Goal: Information Seeking & Learning: Find specific fact

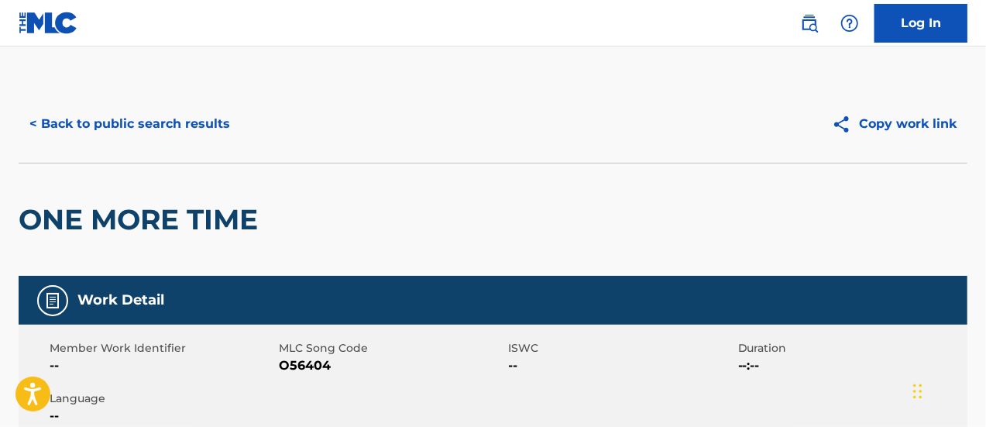
click at [174, 118] on button "< Back to public search results" at bounding box center [130, 124] width 222 height 39
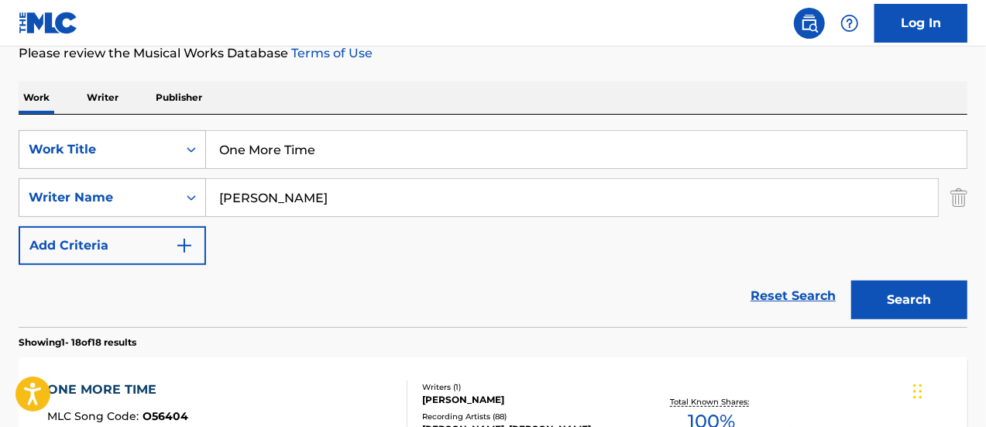
scroll to position [162, 0]
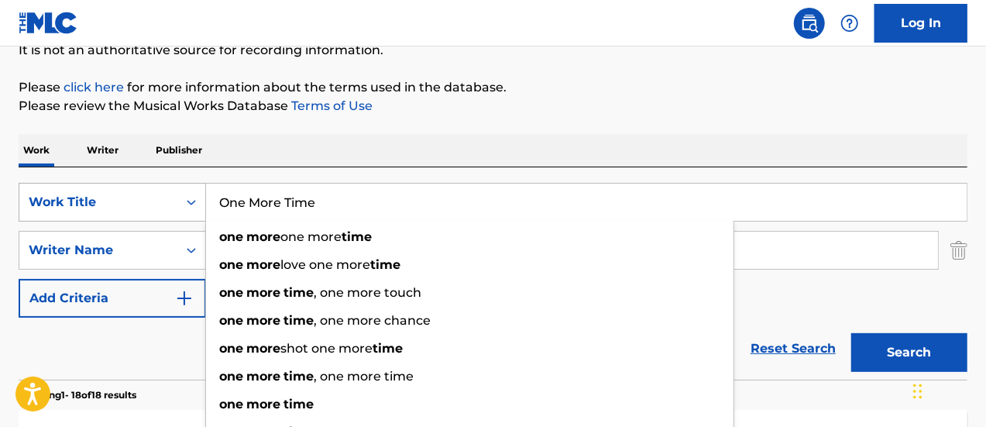
drag, startPoint x: 336, startPoint y: 201, endPoint x: 205, endPoint y: 205, distance: 131.8
click at [205, 205] on div "SearchWithCriteria96268403-d8b0-488a-b1d2-b9193a04c39a Work Title One More Time…" at bounding box center [493, 202] width 949 height 39
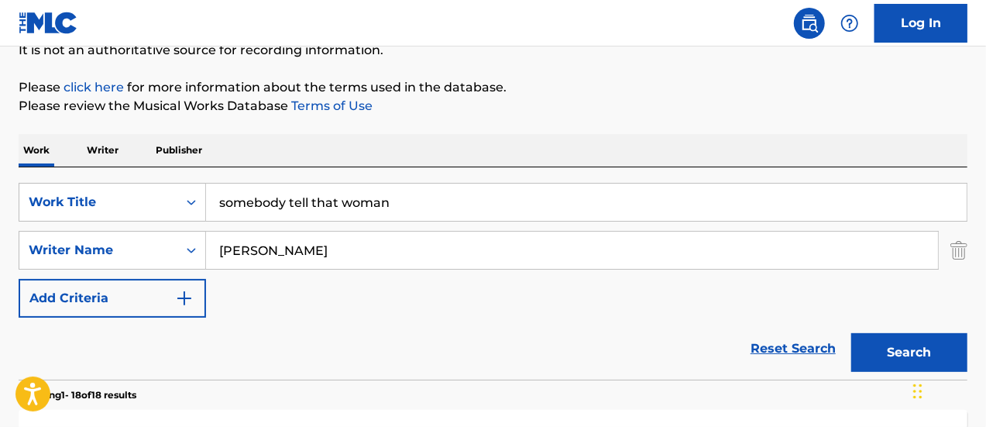
click at [902, 362] on button "Search" at bounding box center [909, 352] width 116 height 39
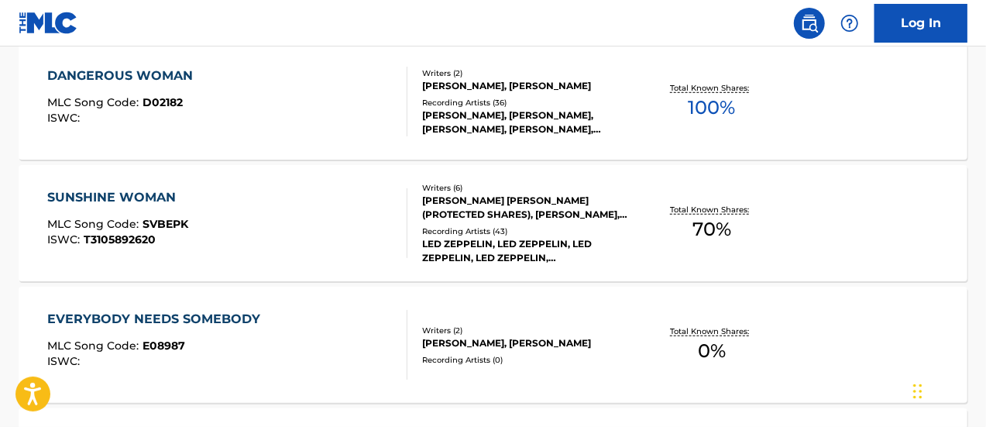
scroll to position [632, 0]
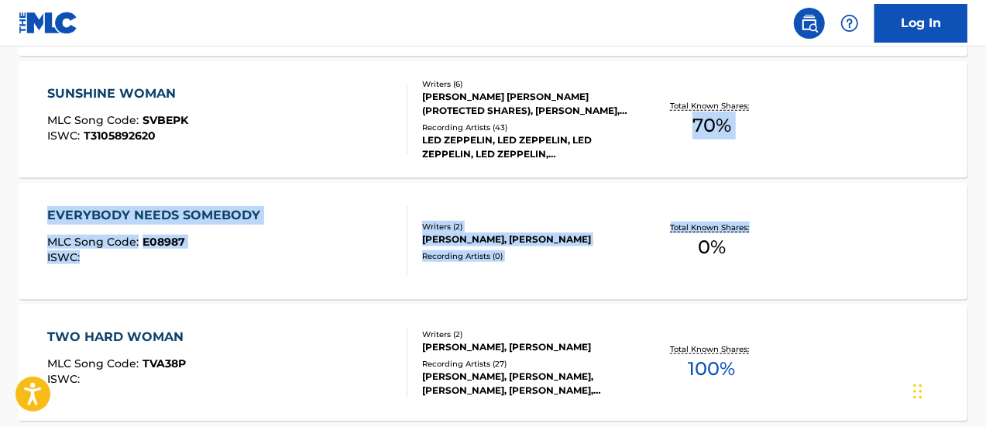
drag, startPoint x: 984, startPoint y: 201, endPoint x: 976, endPoint y: 97, distance: 104.1
click at [976, 97] on div "The MLC Public Work Search The accuracy and completeness of The MLC's data is d…" at bounding box center [493, 399] width 986 height 1892
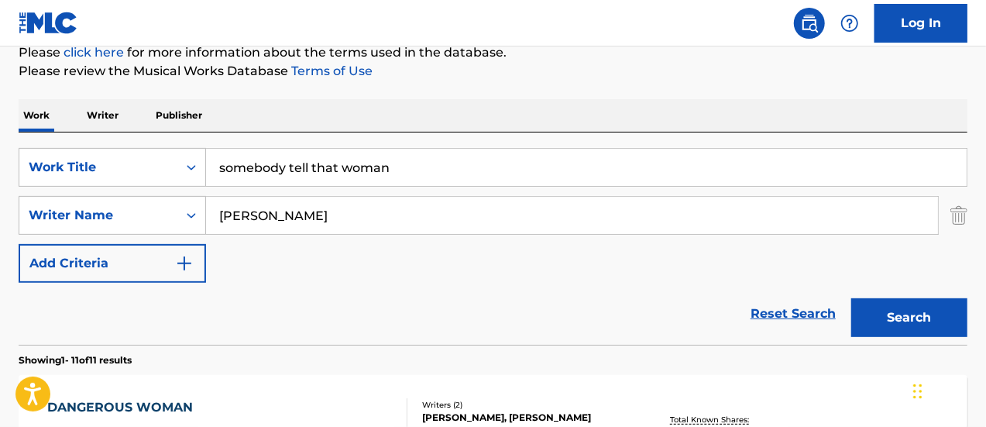
scroll to position [192, 0]
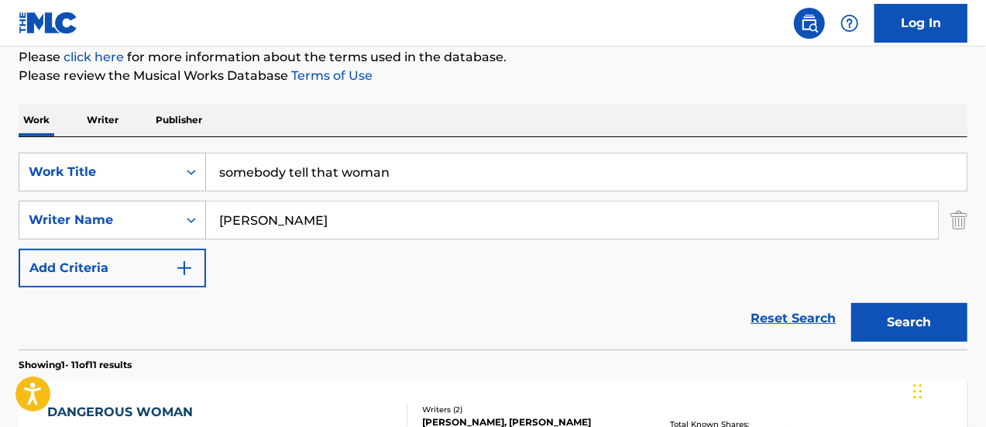
drag, startPoint x: 284, startPoint y: 170, endPoint x: 254, endPoint y: 173, distance: 30.3
click at [254, 173] on input "somebody tell that woman" at bounding box center [586, 171] width 761 height 37
type input "someone tell that woman"
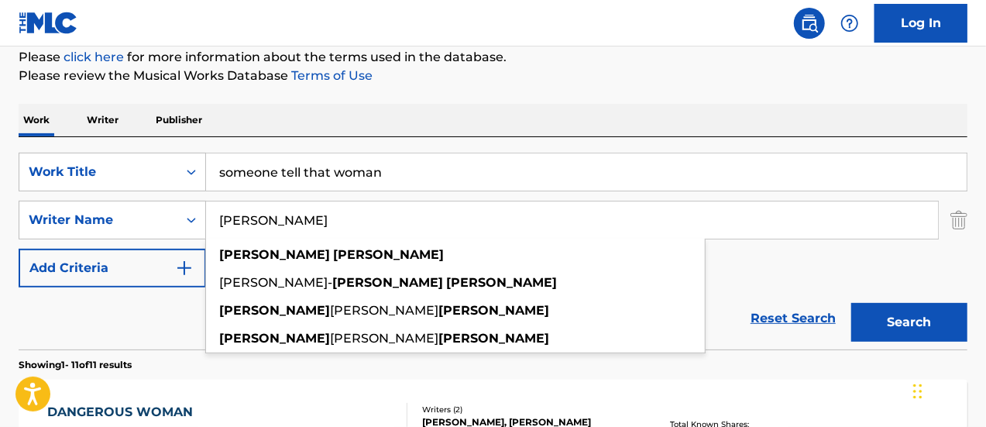
drag, startPoint x: 303, startPoint y: 224, endPoint x: 209, endPoint y: 221, distance: 93.8
click at [209, 221] on input "[PERSON_NAME]" at bounding box center [572, 219] width 732 height 37
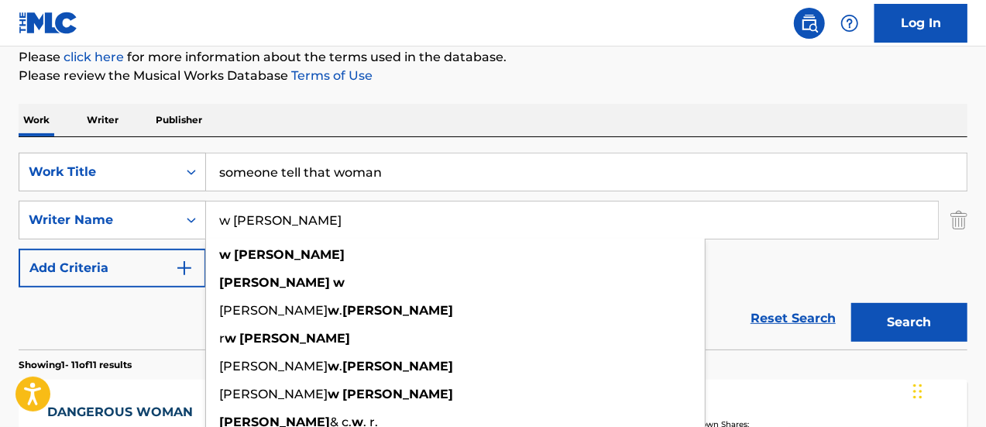
type input "w [PERSON_NAME]"
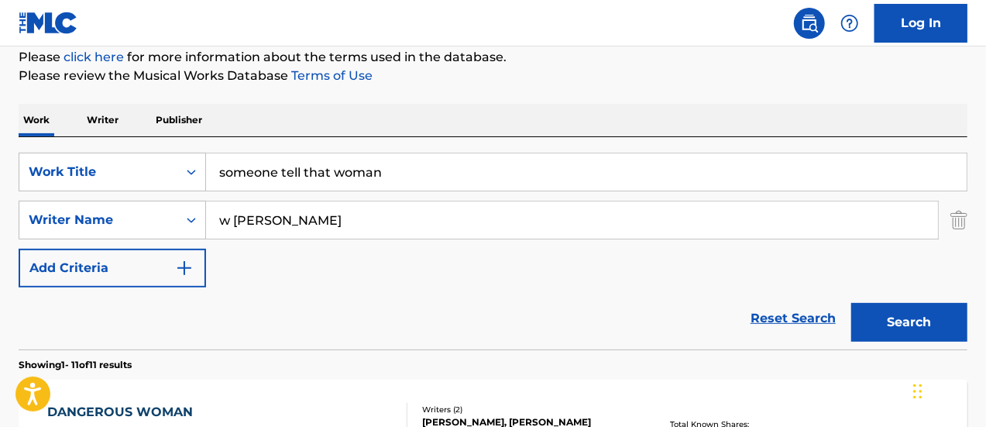
click at [923, 311] on button "Search" at bounding box center [909, 322] width 116 height 39
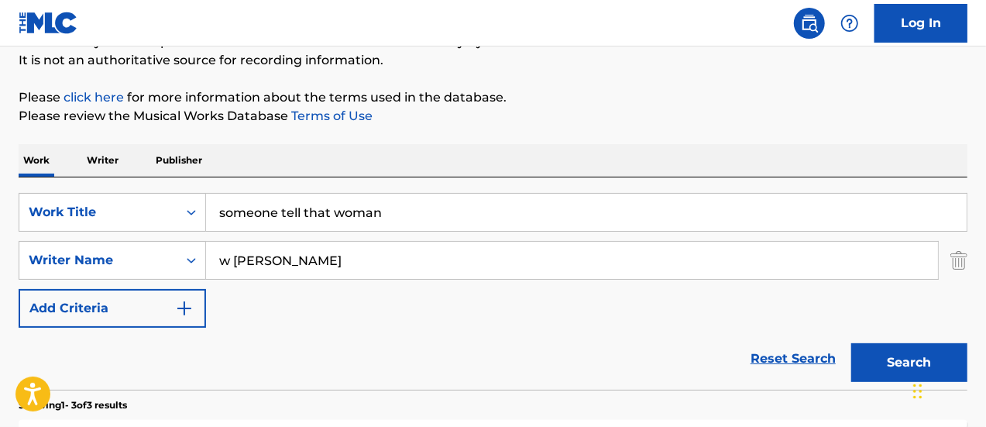
scroll to position [112, 0]
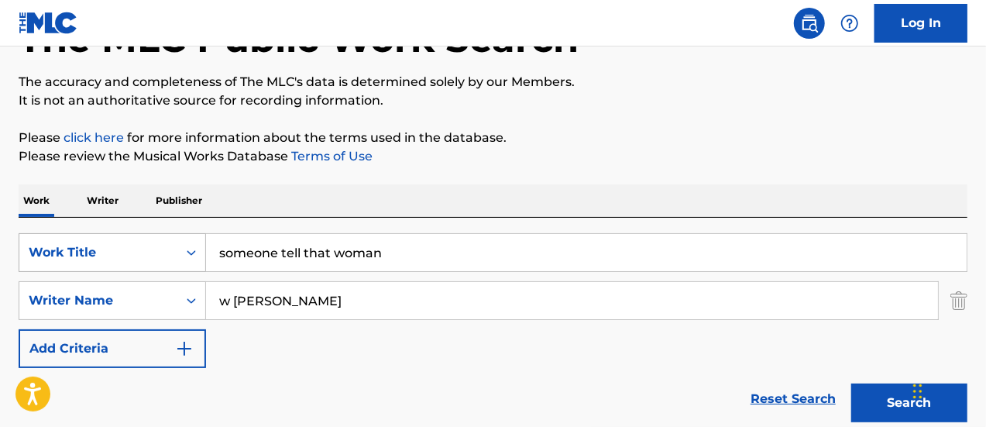
drag, startPoint x: 390, startPoint y: 255, endPoint x: 172, endPoint y: 249, distance: 218.5
click at [172, 249] on div "SearchWithCriteria96268403-d8b0-488a-b1d2-b9193a04c39a Work Title someone tell …" at bounding box center [493, 252] width 949 height 39
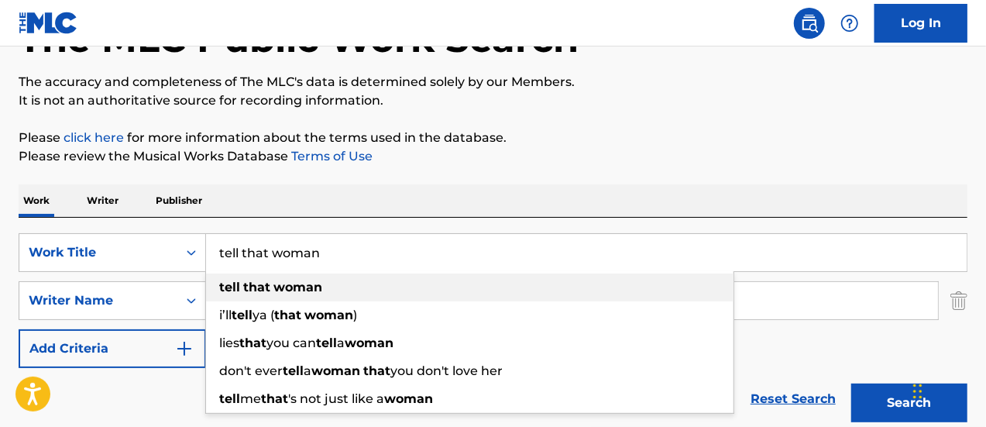
click at [366, 288] on div "tell that woman" at bounding box center [470, 287] width 528 height 28
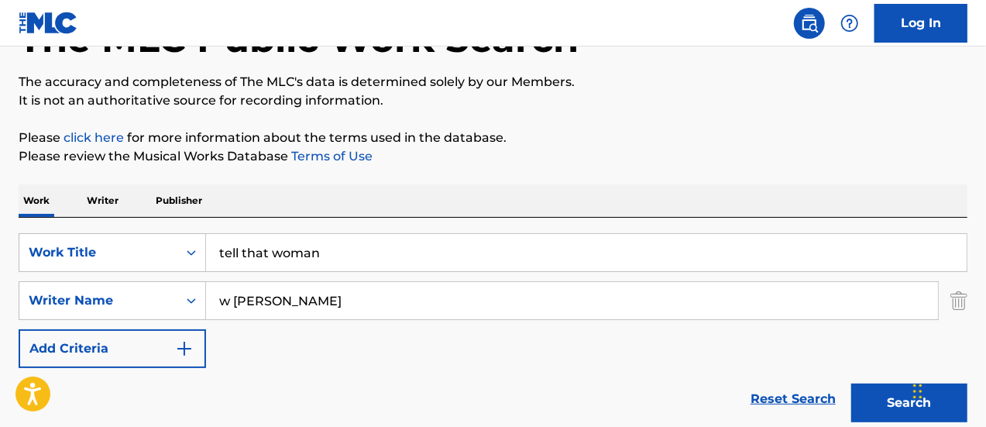
click at [900, 414] on button "Search" at bounding box center [909, 402] width 116 height 39
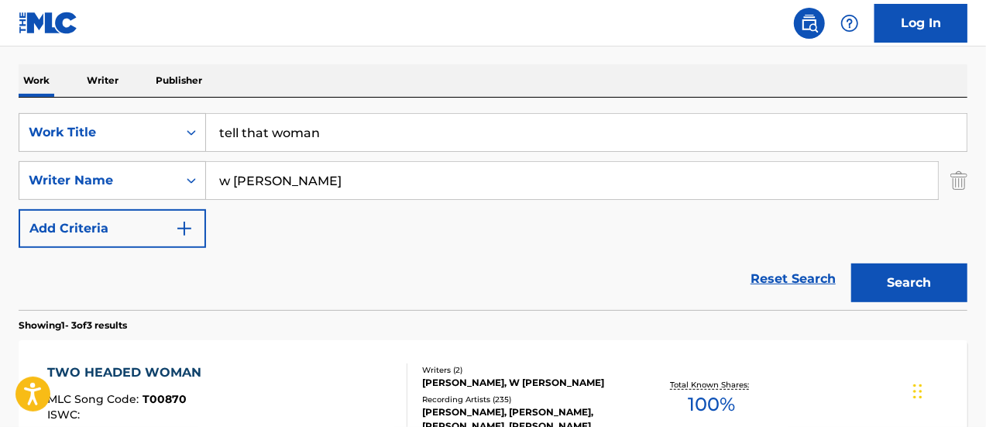
scroll to position [147, 0]
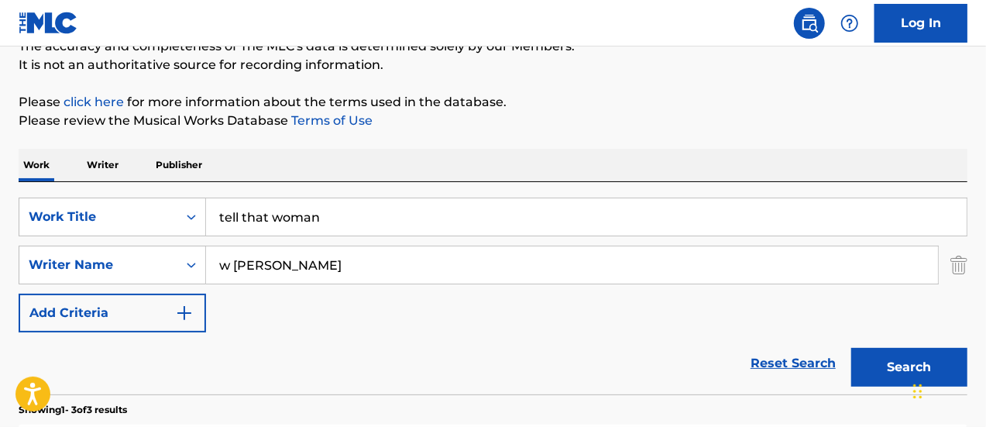
click at [220, 217] on input "tell that woman" at bounding box center [586, 216] width 761 height 37
click at [886, 357] on button "Search" at bounding box center [909, 367] width 116 height 39
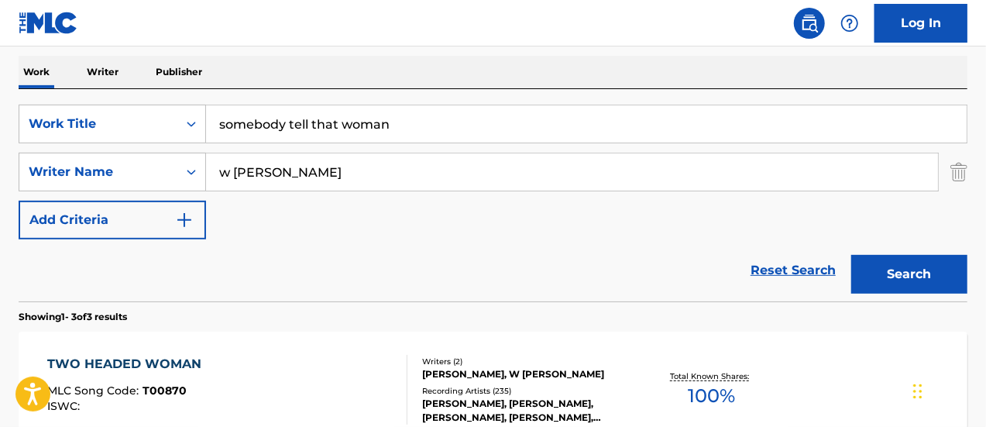
scroll to position [234, 0]
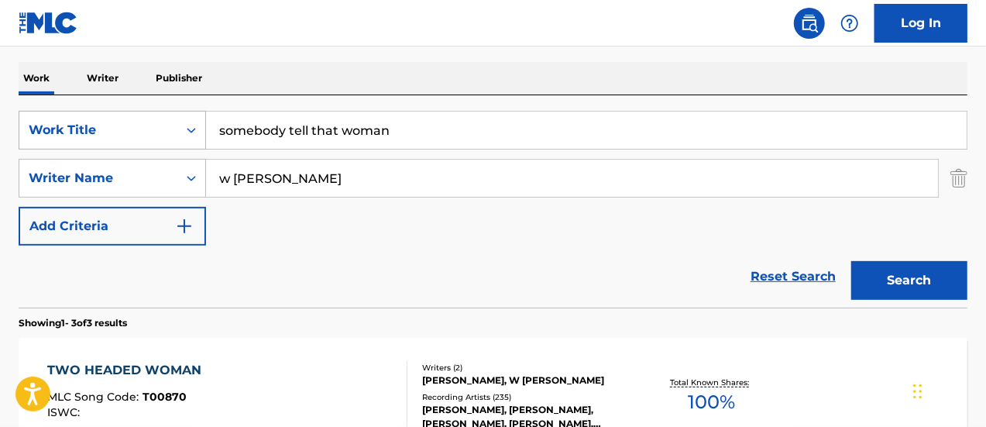
drag, startPoint x: 284, startPoint y: 134, endPoint x: 183, endPoint y: 124, distance: 101.2
click at [183, 124] on div "SearchWithCriteria96268403-d8b0-488a-b1d2-b9193a04c39a Work Title somebody tell…" at bounding box center [493, 130] width 949 height 39
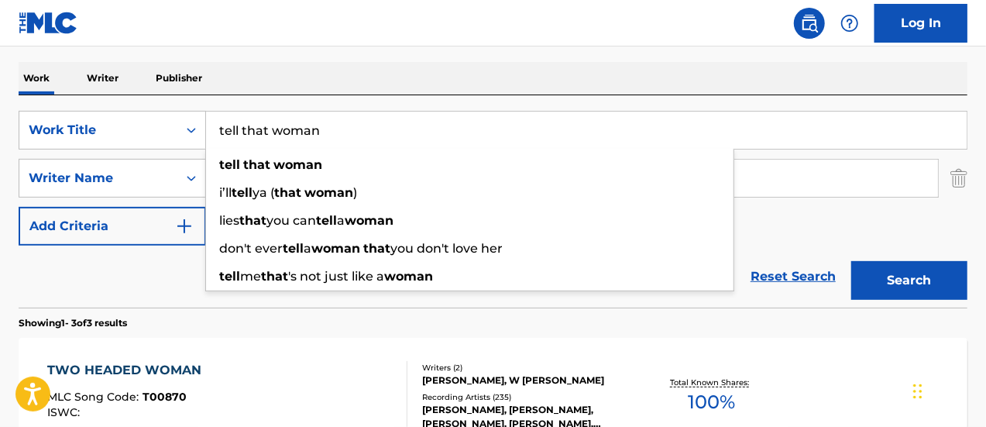
type input "tell that woman"
click at [906, 270] on button "Search" at bounding box center [909, 280] width 116 height 39
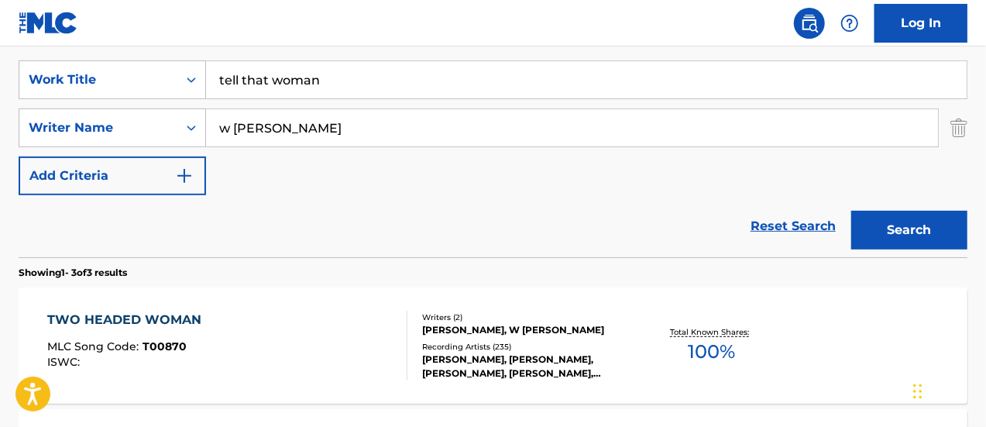
scroll to position [0, 0]
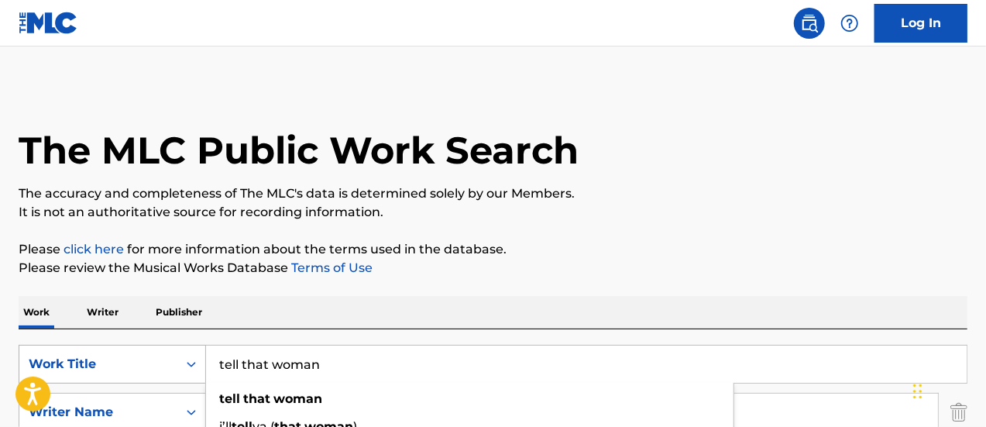
drag, startPoint x: 335, startPoint y: 371, endPoint x: 153, endPoint y: 372, distance: 182.8
click at [153, 372] on div "SearchWithCriteria96268403-d8b0-488a-b1d2-b9193a04c39a Work Title tell that wom…" at bounding box center [493, 364] width 949 height 39
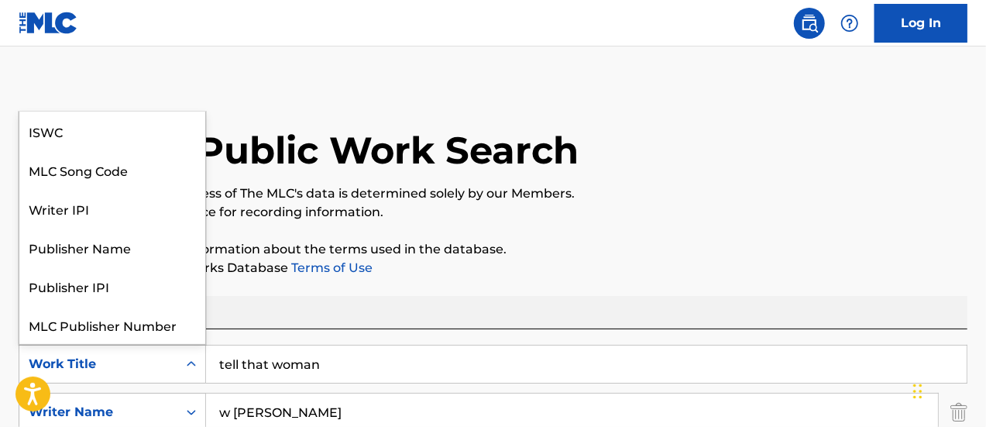
scroll to position [39, 0]
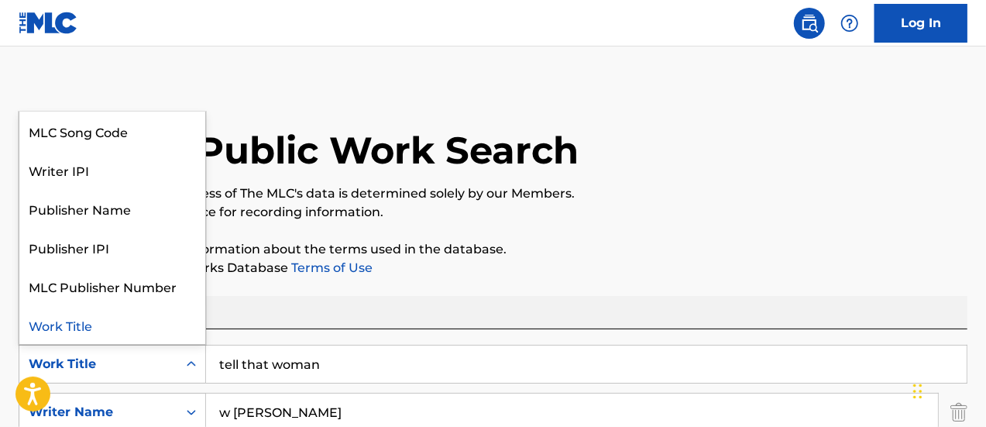
click at [153, 372] on div "Work Title" at bounding box center [98, 364] width 139 height 19
click at [359, 373] on input "tell that woman" at bounding box center [586, 364] width 761 height 37
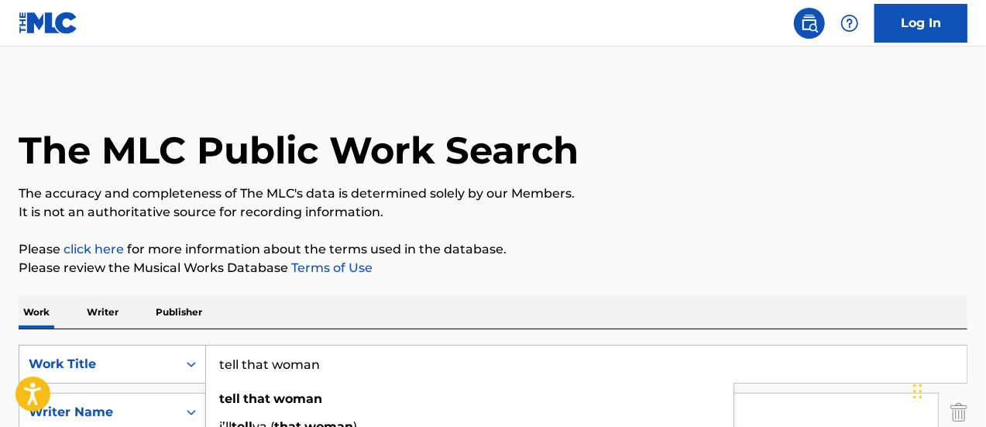
drag, startPoint x: 359, startPoint y: 373, endPoint x: 173, endPoint y: 360, distance: 187.1
click at [173, 360] on div "SearchWithCriteria96268403-d8b0-488a-b1d2-b9193a04c39a Work Title tell that wom…" at bounding box center [493, 364] width 949 height 39
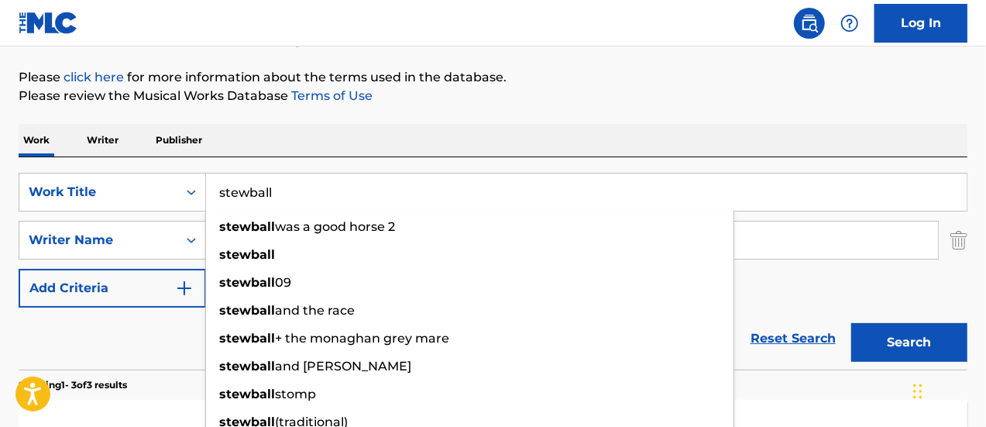
scroll to position [180, 0]
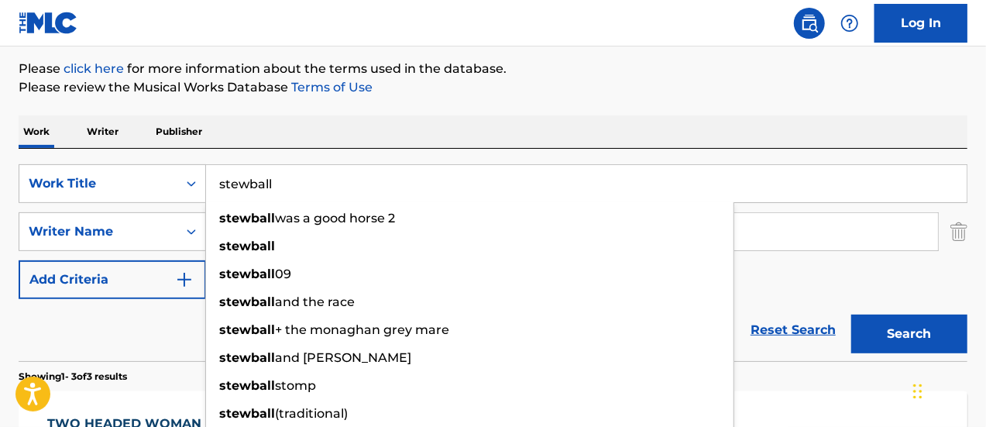
type input "stewball"
click at [370, 112] on div "The MLC Public Work Search The accuracy and completeness of The MLC's data is d…" at bounding box center [493, 364] width 986 height 919
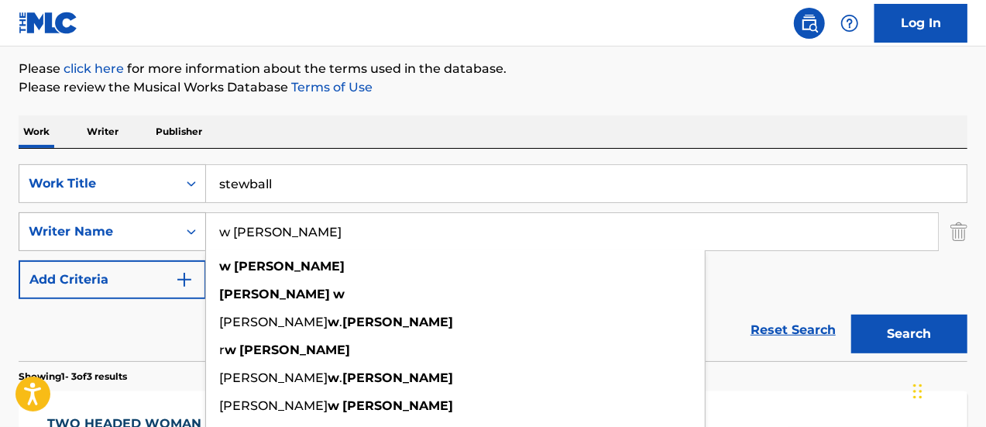
drag, startPoint x: 286, startPoint y: 229, endPoint x: 185, endPoint y: 225, distance: 100.8
click at [185, 225] on div "SearchWithCriteria7a45fcc7-f821-4182-916f-46016dcb2502 Writer Name [PERSON_NAME…" at bounding box center [493, 231] width 949 height 39
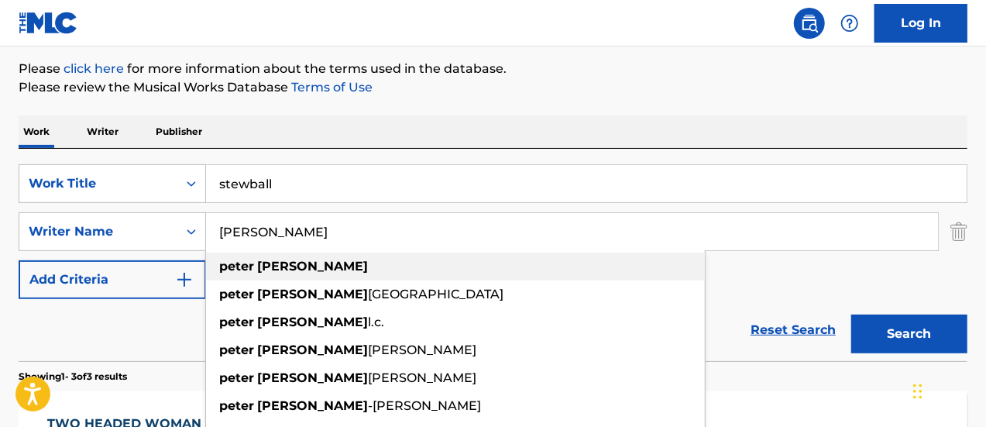
type input "[PERSON_NAME]"
click at [276, 270] on strong "[PERSON_NAME]" at bounding box center [312, 266] width 111 height 15
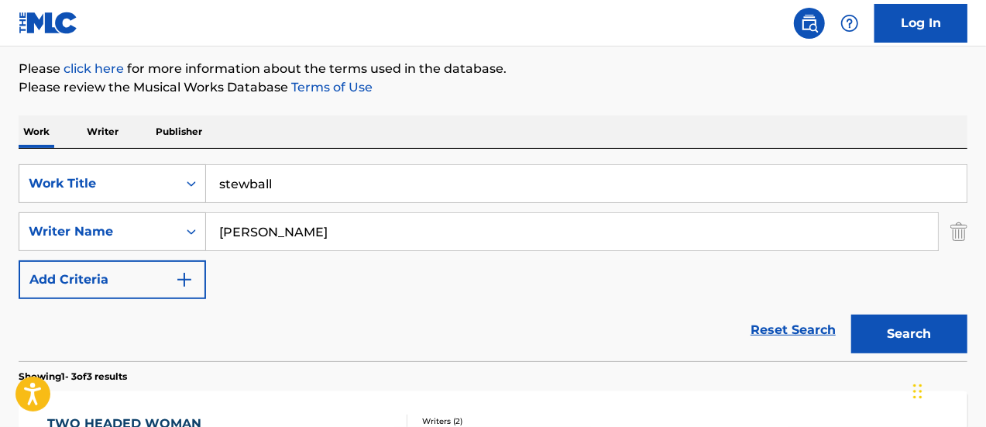
click at [891, 332] on button "Search" at bounding box center [909, 334] width 116 height 39
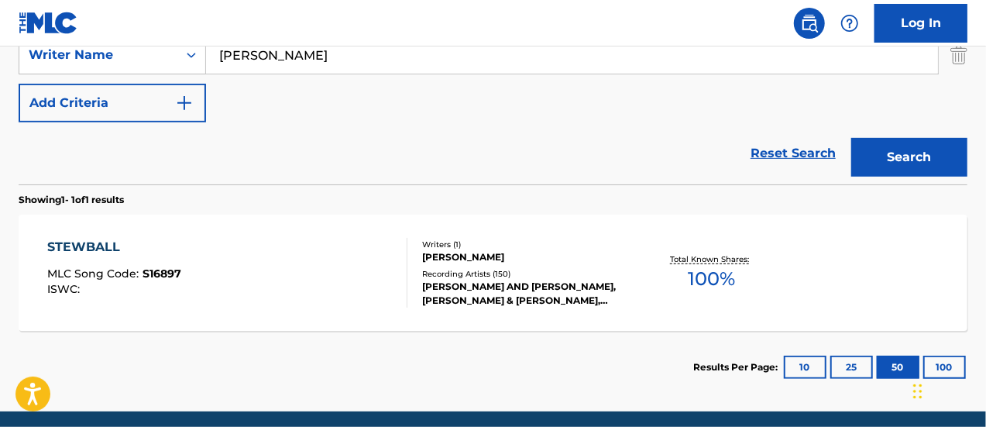
scroll to position [370, 0]
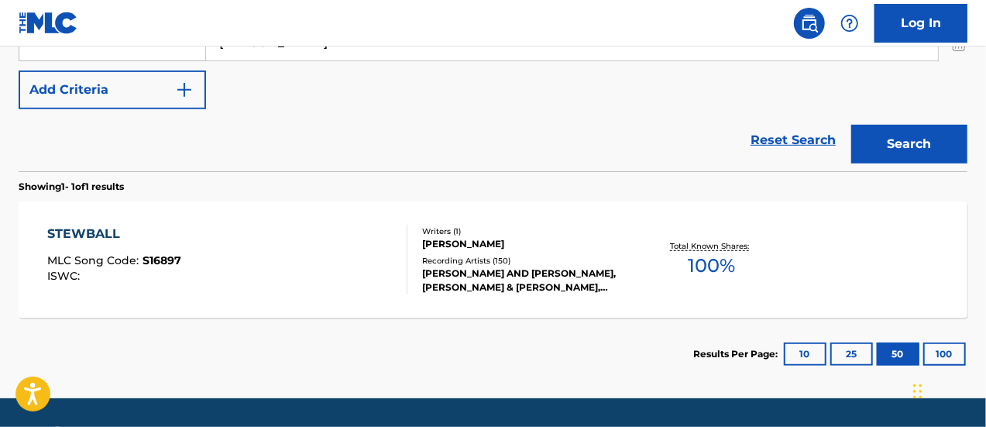
click at [190, 253] on div "STEWBALL MLC Song Code : S16897 ISWC :" at bounding box center [227, 260] width 361 height 70
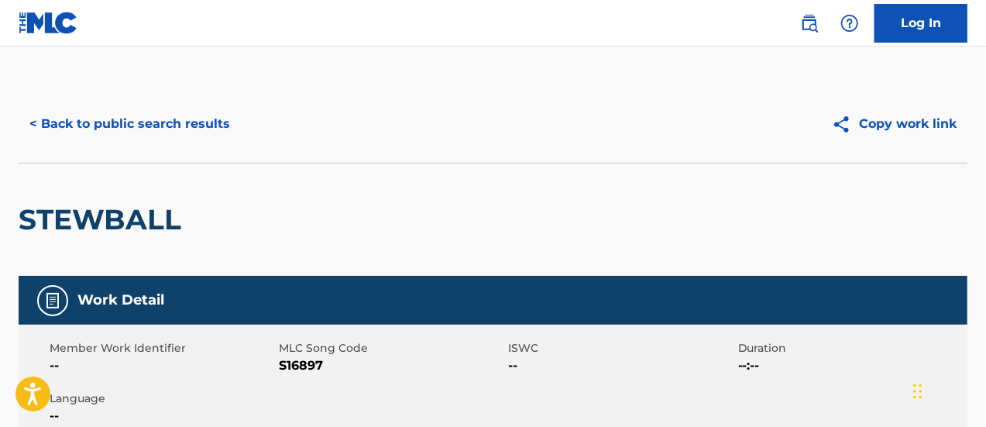
click at [132, 128] on button "< Back to public search results" at bounding box center [130, 124] width 222 height 39
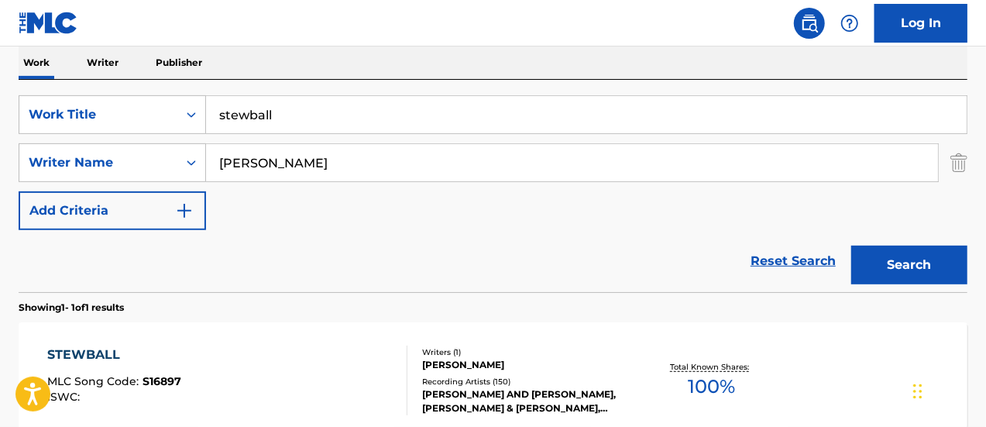
scroll to position [211, 0]
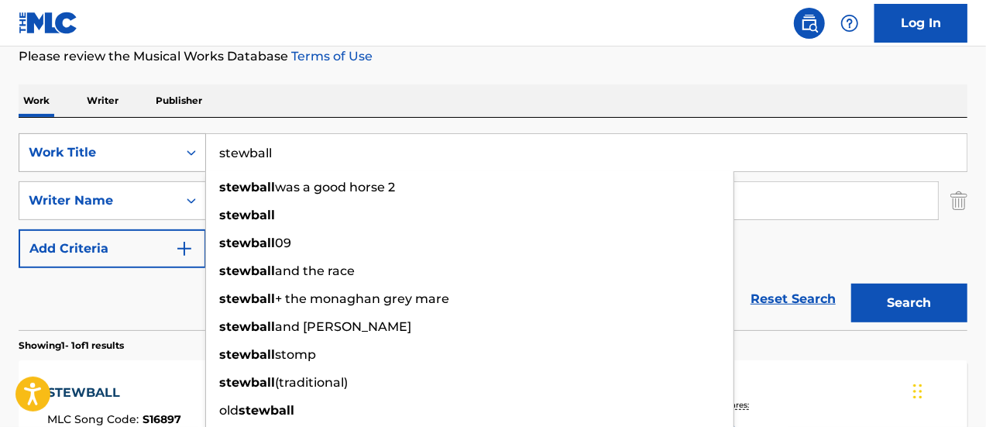
drag, startPoint x: 270, startPoint y: 153, endPoint x: 180, endPoint y: 154, distance: 89.1
click at [180, 154] on div "SearchWithCriteria96268403-d8b0-488a-b1d2-b9193a04c39a Work Title stewball stew…" at bounding box center [493, 152] width 949 height 39
type input "l"
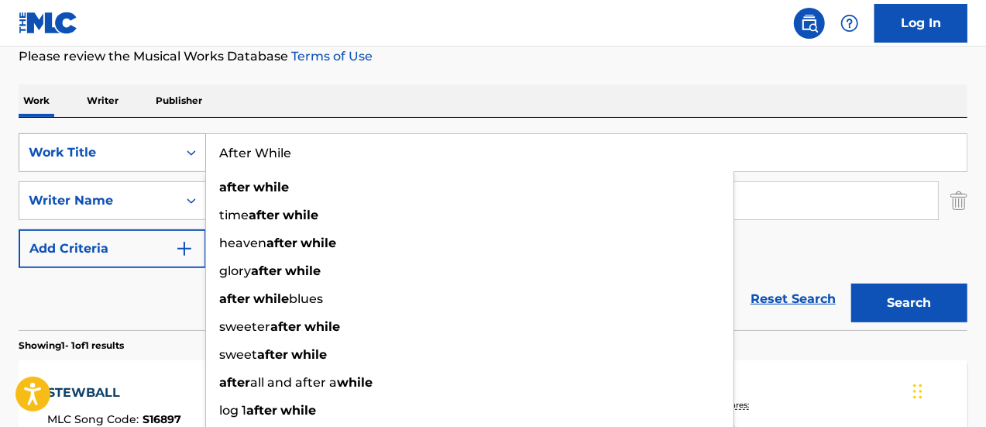
type input "After While"
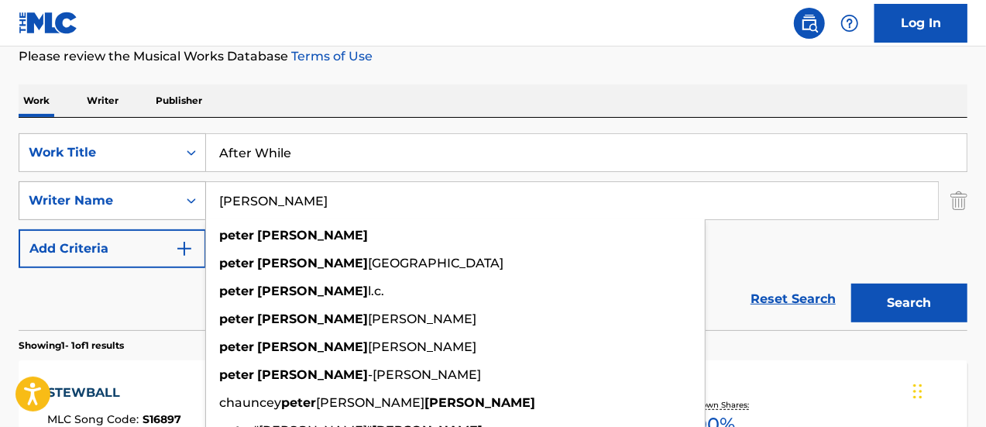
drag, startPoint x: 341, startPoint y: 207, endPoint x: 205, endPoint y: 213, distance: 136.5
click at [205, 213] on div "SearchWithCriteria7a45fcc7-f821-4182-916f-46016dcb2502 Writer Name [PERSON_NAME…" at bounding box center [493, 200] width 949 height 39
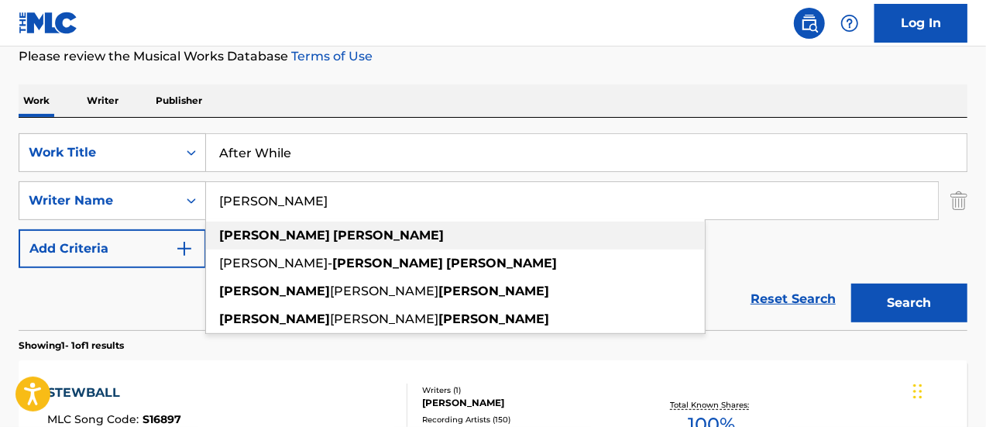
click at [242, 238] on strong "[PERSON_NAME]" at bounding box center [274, 235] width 111 height 15
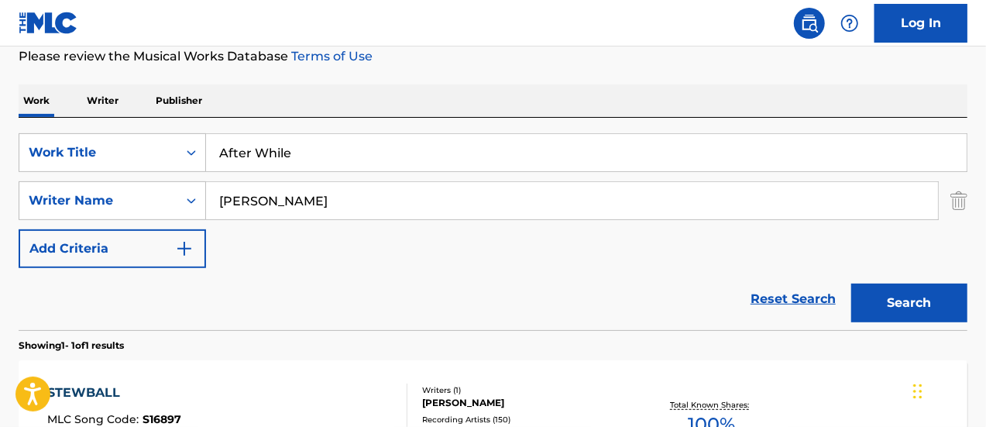
click at [916, 304] on button "Search" at bounding box center [909, 303] width 116 height 39
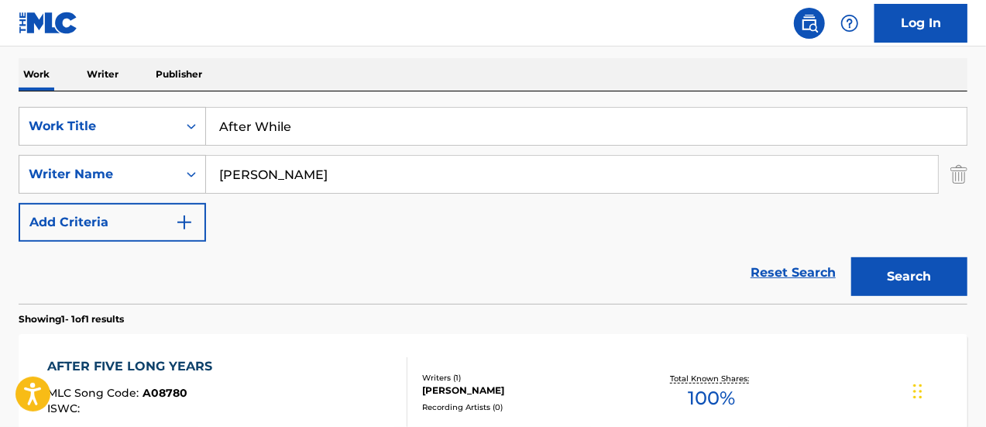
scroll to position [216, 0]
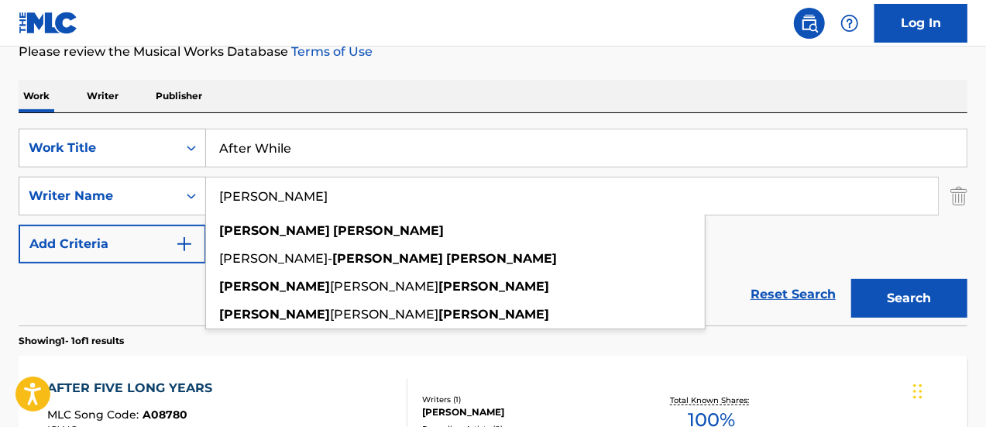
drag, startPoint x: 250, startPoint y: 198, endPoint x: 225, endPoint y: 198, distance: 24.8
click at [225, 198] on input "[PERSON_NAME]" at bounding box center [572, 195] width 732 height 37
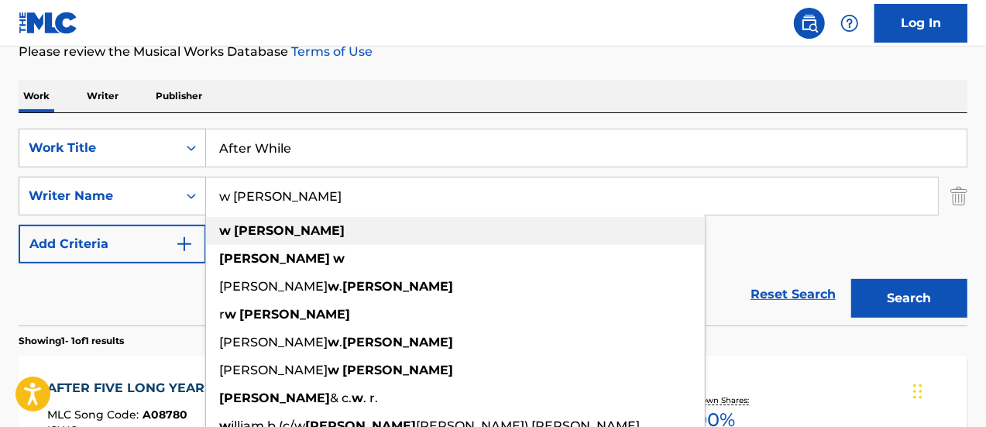
type input "w [PERSON_NAME]"
click at [412, 239] on div "w [PERSON_NAME]" at bounding box center [455, 231] width 499 height 28
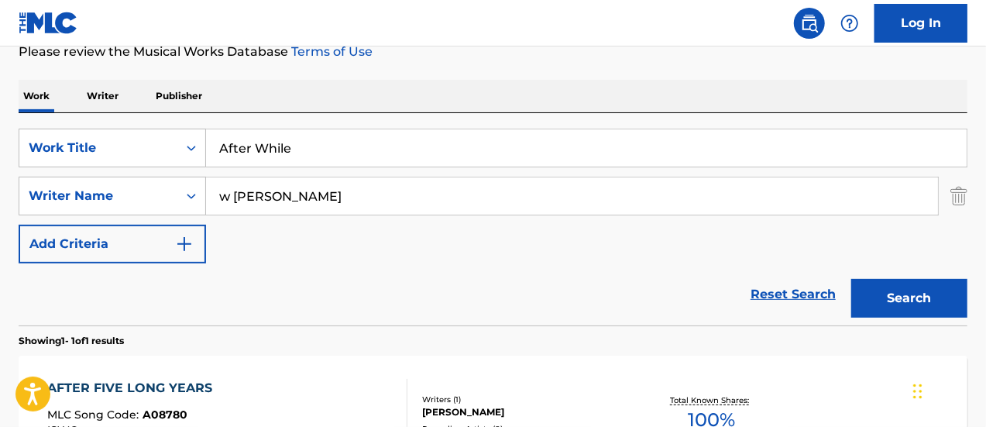
click at [914, 300] on button "Search" at bounding box center [909, 298] width 116 height 39
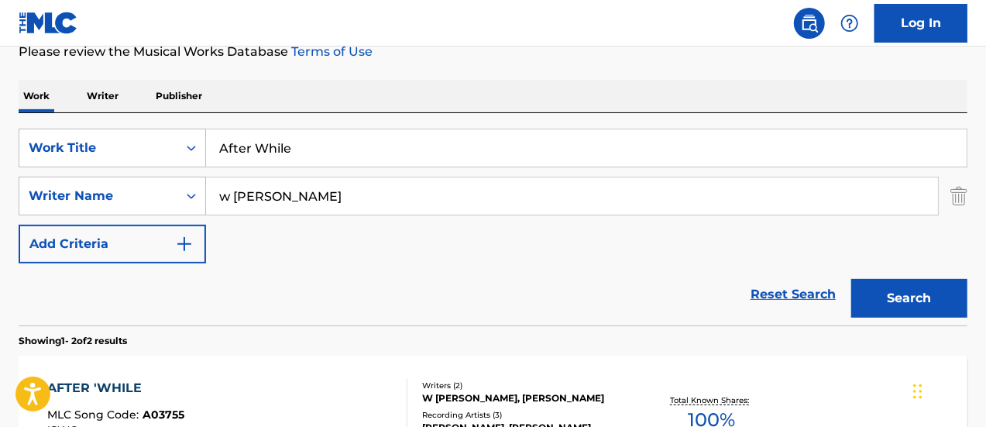
drag, startPoint x: 984, startPoint y: 266, endPoint x: 984, endPoint y: 277, distance: 11.6
click at [984, 277] on div "The MLC Public Work Search The accuracy and completeness of The MLC's data is d…" at bounding box center [493, 267] width 986 height 797
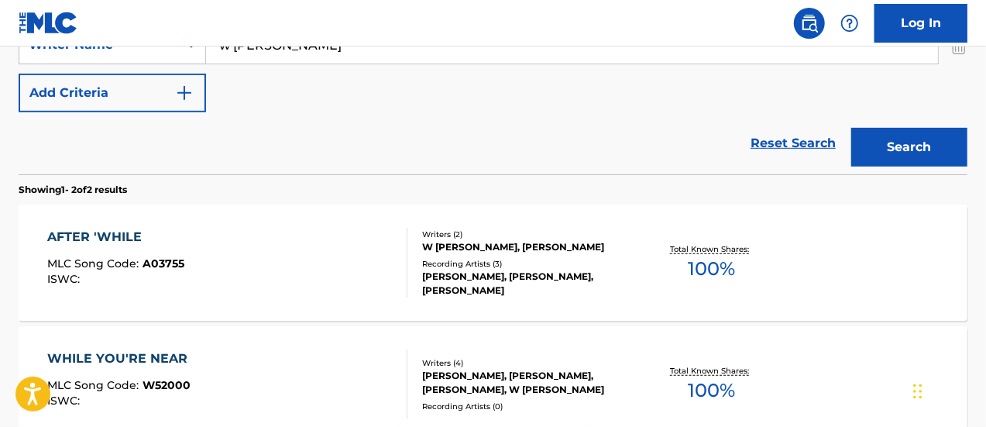
scroll to position [372, 0]
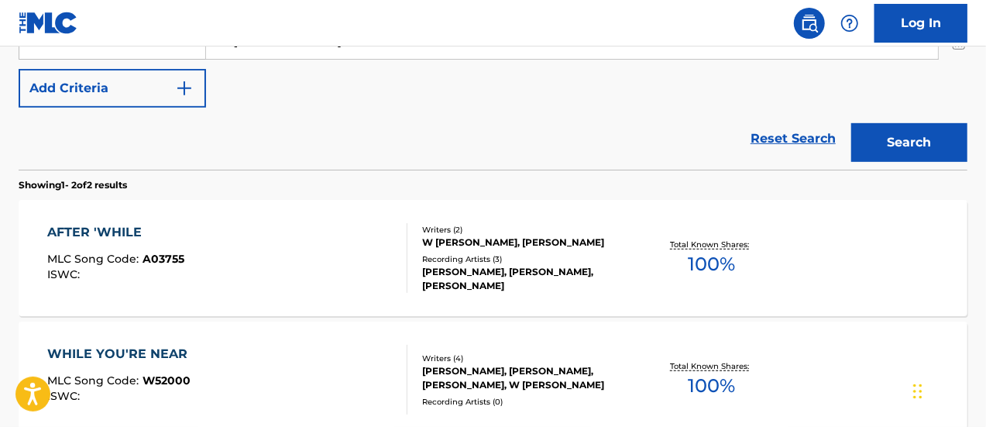
click at [206, 236] on div "AFTER 'WHILE MLC Song Code : A03755 ISWC :" at bounding box center [227, 258] width 361 height 70
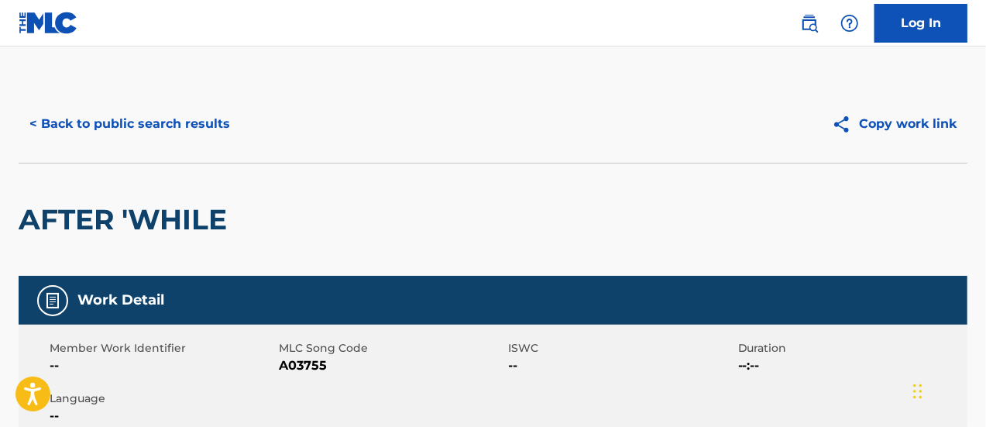
drag, startPoint x: 985, startPoint y: 93, endPoint x: 987, endPoint y: 123, distance: 30.3
click at [985, 123] on html "Accessibility Screen-Reader Guide, Feedback, and Issue Reporting | New window C…" at bounding box center [493, 213] width 986 height 427
click at [164, 128] on button "< Back to public search results" at bounding box center [130, 124] width 222 height 39
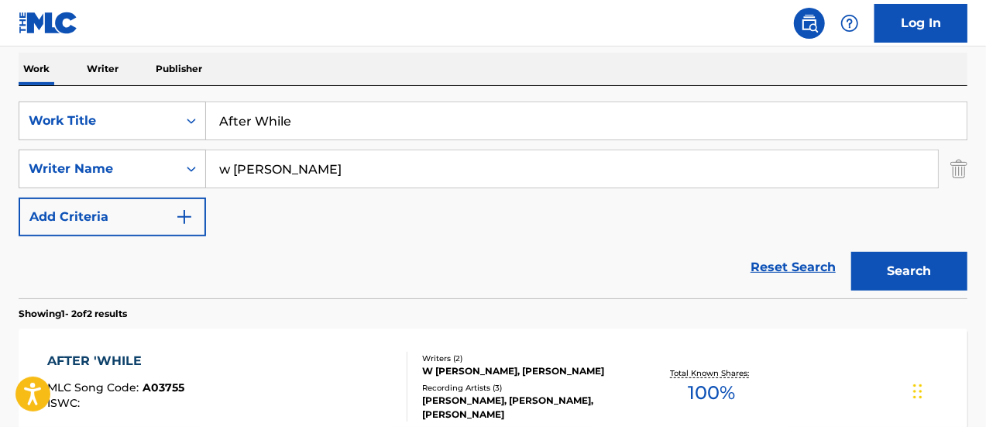
scroll to position [237, 0]
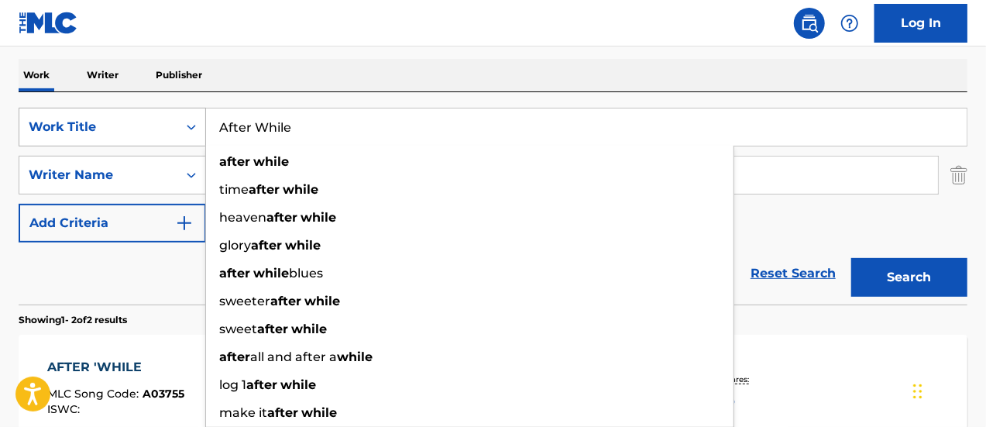
drag, startPoint x: 305, startPoint y: 130, endPoint x: 171, endPoint y: 134, distance: 134.1
click at [171, 134] on div "SearchWithCriteria96268403-d8b0-488a-b1d2-b9193a04c39a Work Title After While a…" at bounding box center [493, 127] width 949 height 39
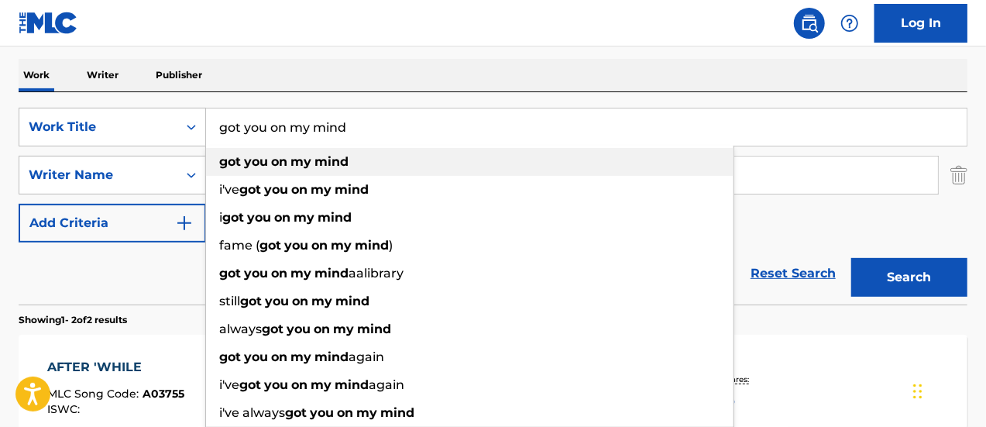
type input "got you on my mind"
click at [280, 163] on strong "on" at bounding box center [279, 161] width 16 height 15
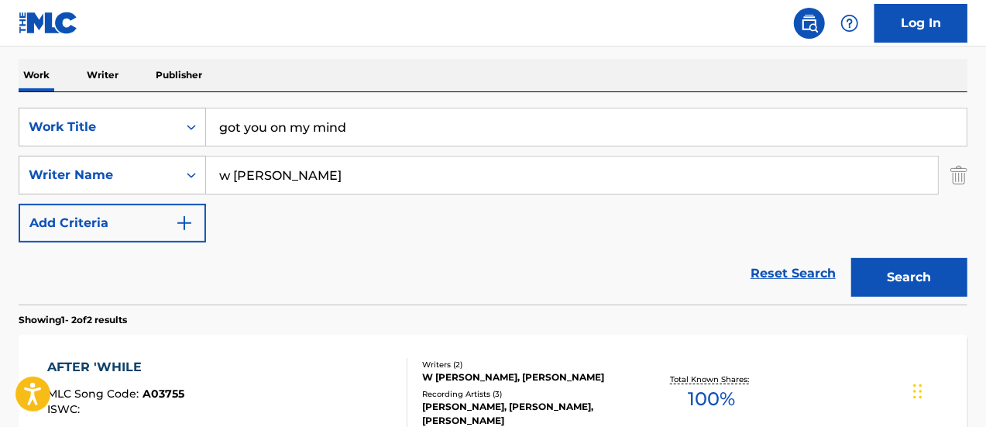
click at [917, 283] on button "Search" at bounding box center [909, 277] width 116 height 39
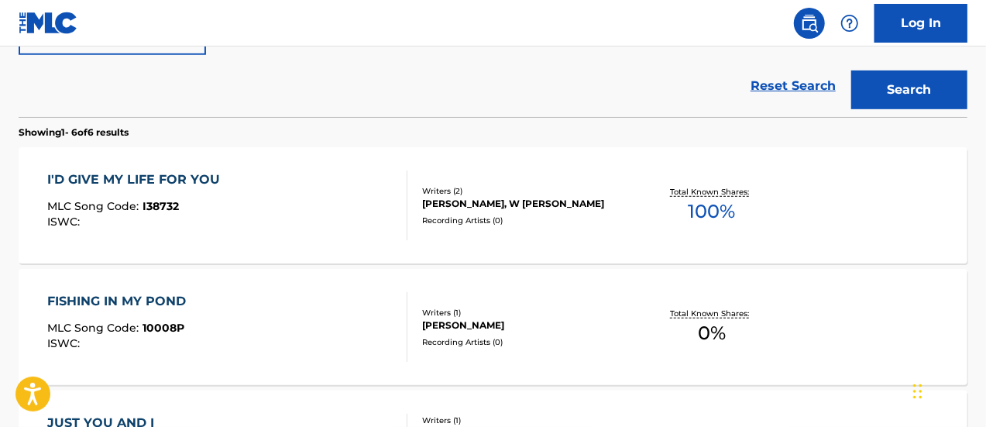
scroll to position [225, 0]
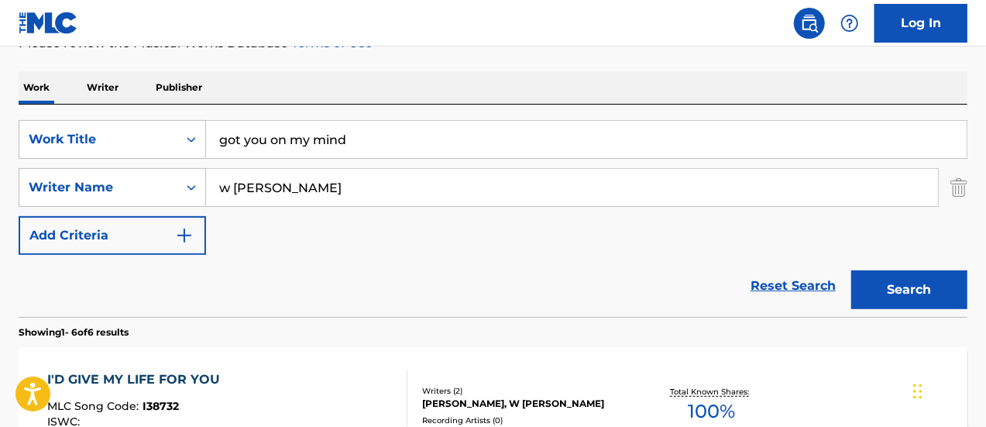
click at [230, 193] on input "w [PERSON_NAME]" at bounding box center [572, 187] width 732 height 37
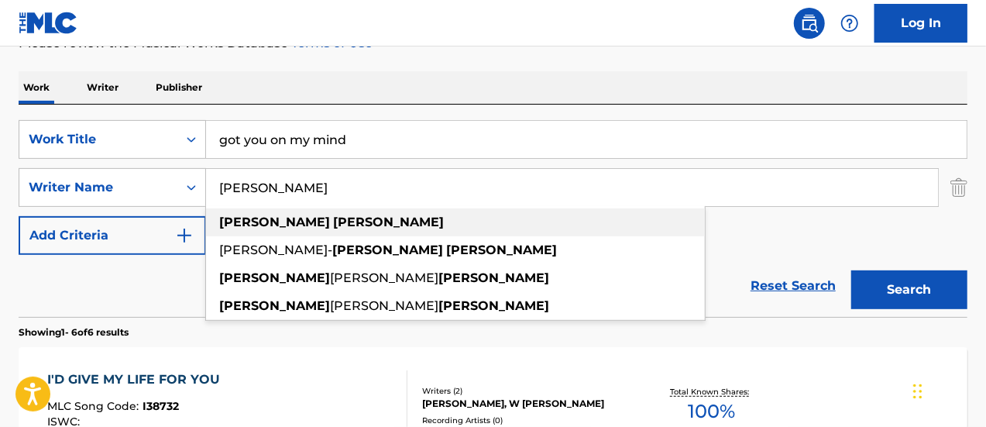
type input "[PERSON_NAME]"
click at [248, 219] on strong "[PERSON_NAME]" at bounding box center [274, 222] width 111 height 15
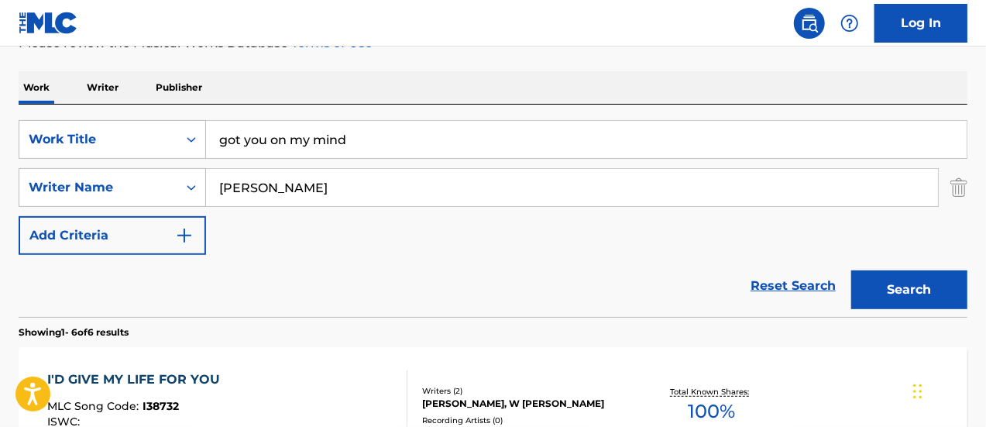
click at [888, 283] on button "Search" at bounding box center [909, 289] width 116 height 39
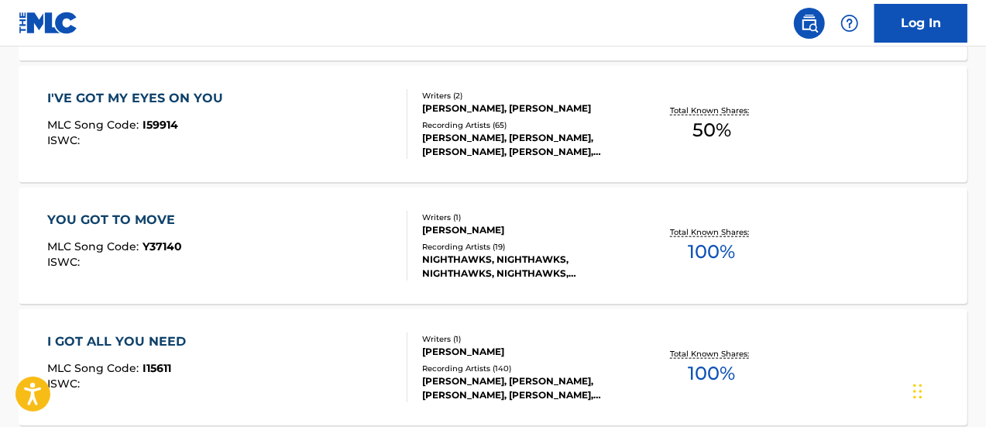
scroll to position [0, 0]
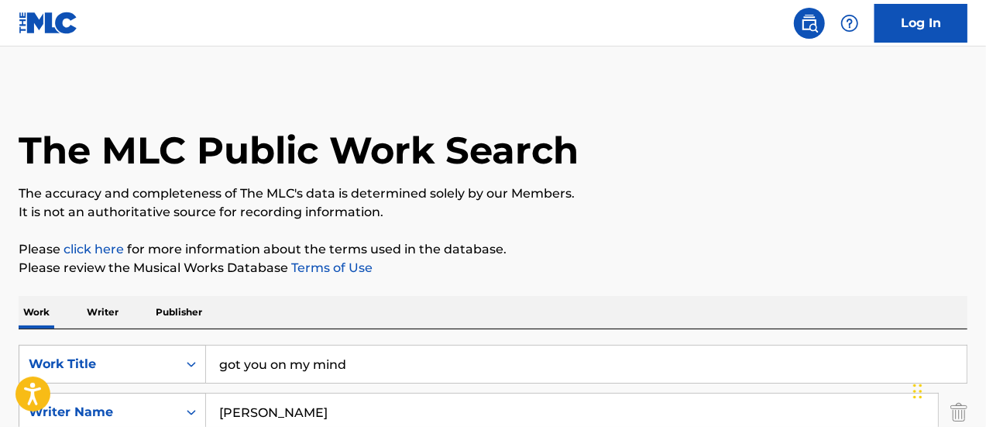
click at [222, 365] on input "got you on my mind" at bounding box center [586, 364] width 761 height 37
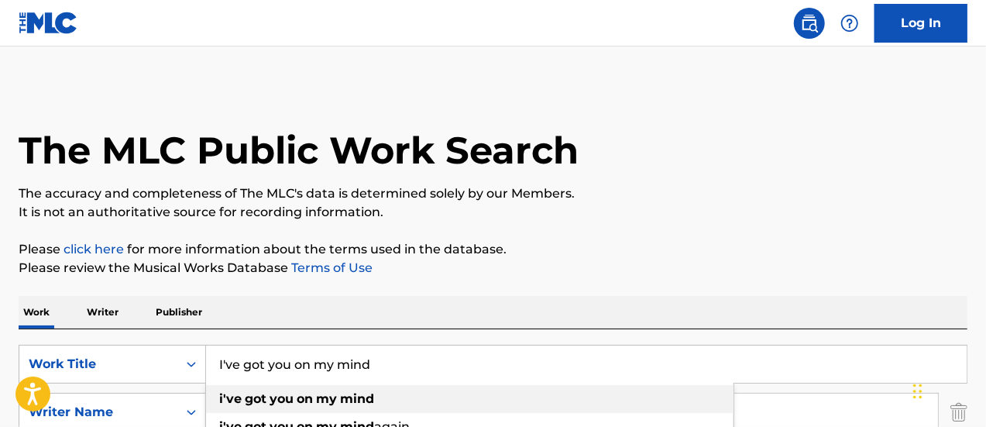
click at [375, 400] on div "i've got you on my mind" at bounding box center [470, 399] width 528 height 28
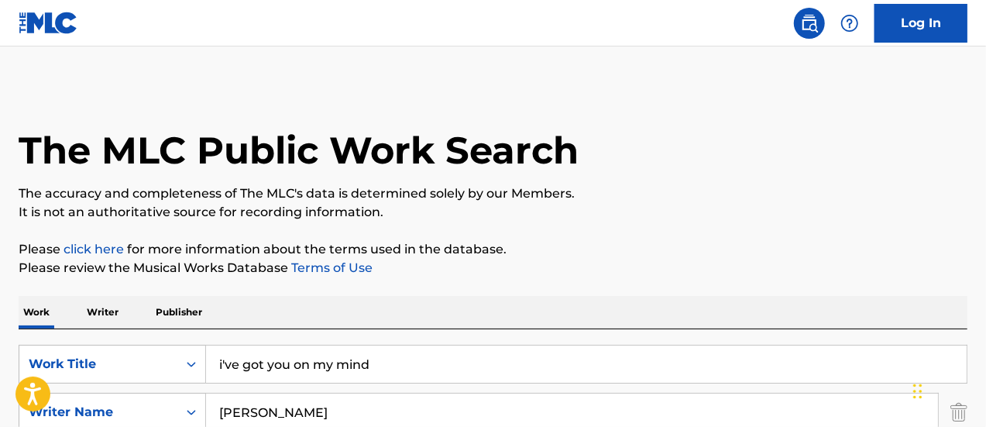
scroll to position [373, 0]
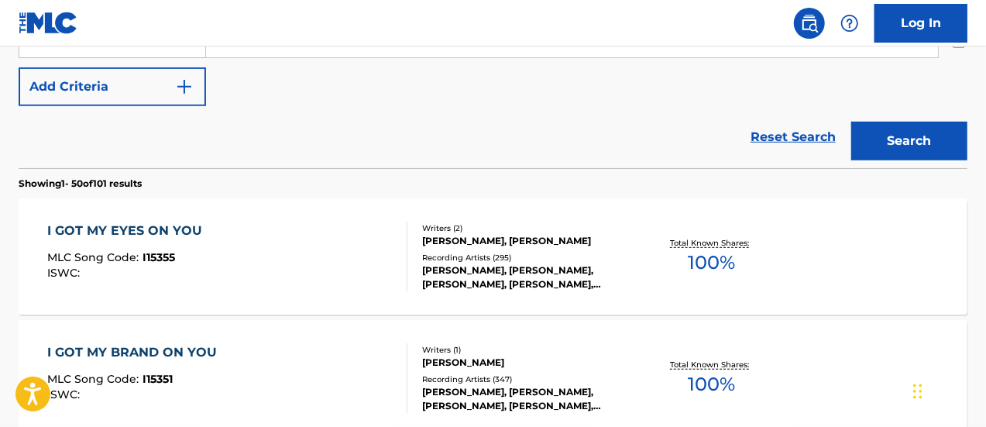
click at [920, 145] on button "Search" at bounding box center [909, 141] width 116 height 39
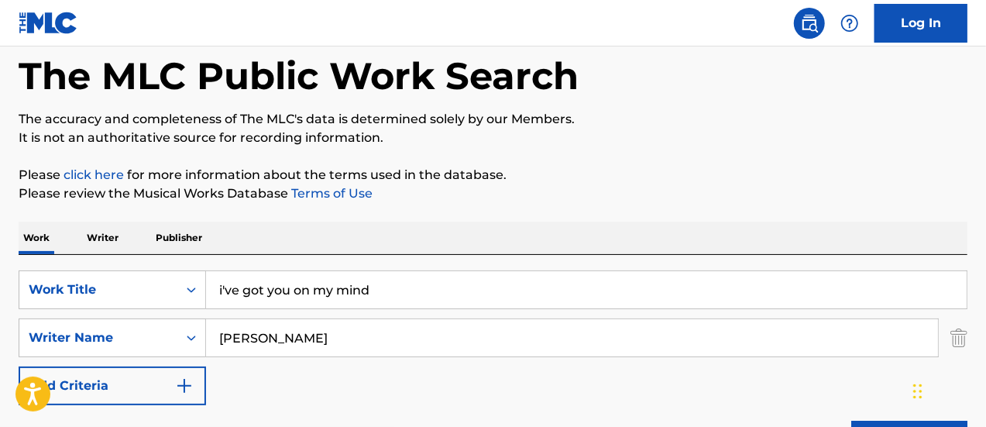
scroll to position [0, 0]
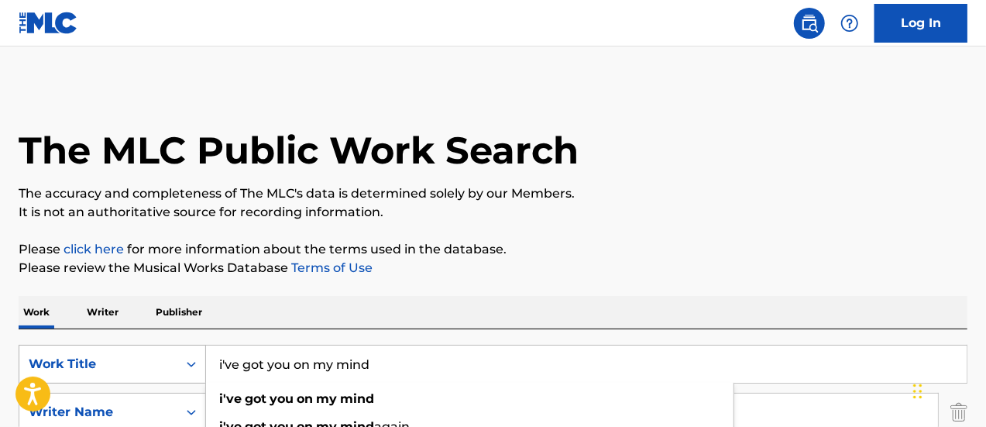
drag, startPoint x: 291, startPoint y: 365, endPoint x: 169, endPoint y: 366, distance: 122.4
click at [169, 366] on div "SearchWithCriteria96268403-d8b0-488a-b1d2-b9193a04c39a Work Title i've got you …" at bounding box center [493, 364] width 949 height 39
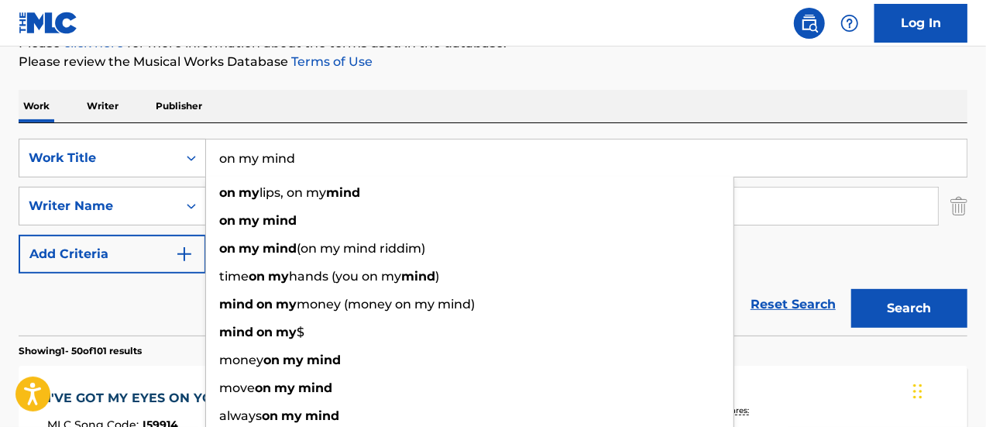
scroll to position [239, 0]
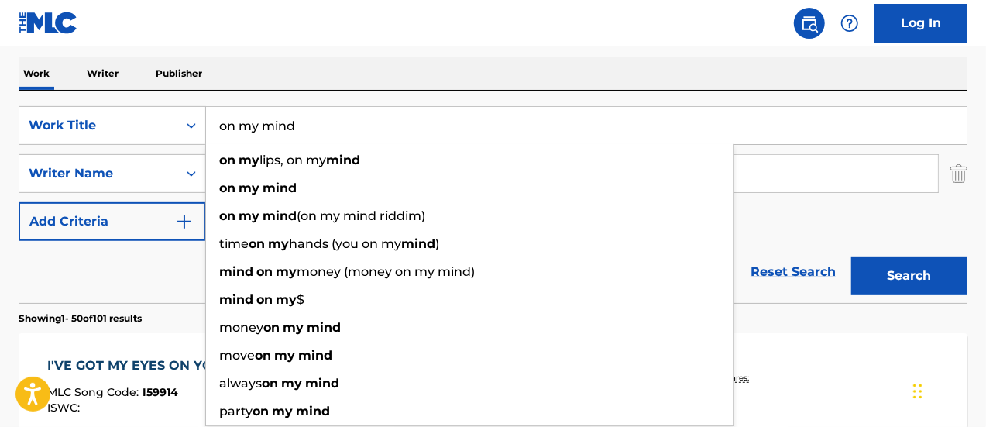
type input "on my mind"
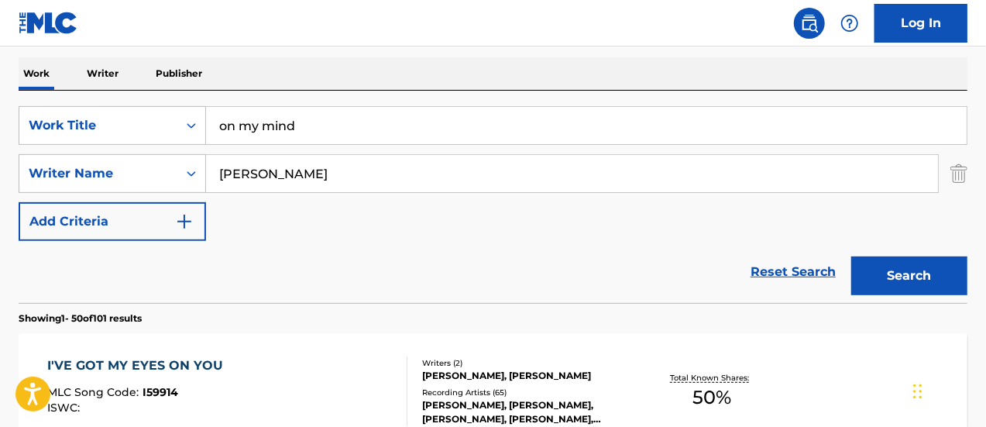
click at [914, 273] on button "Search" at bounding box center [909, 275] width 116 height 39
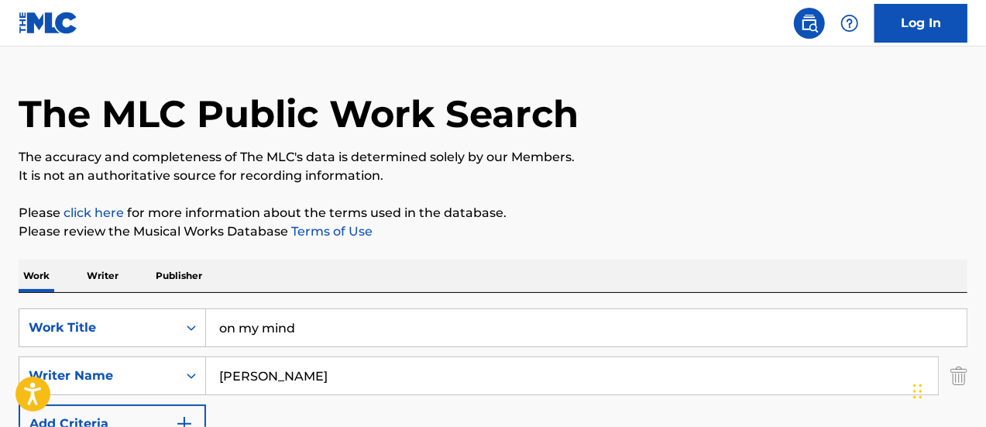
scroll to position [0, 0]
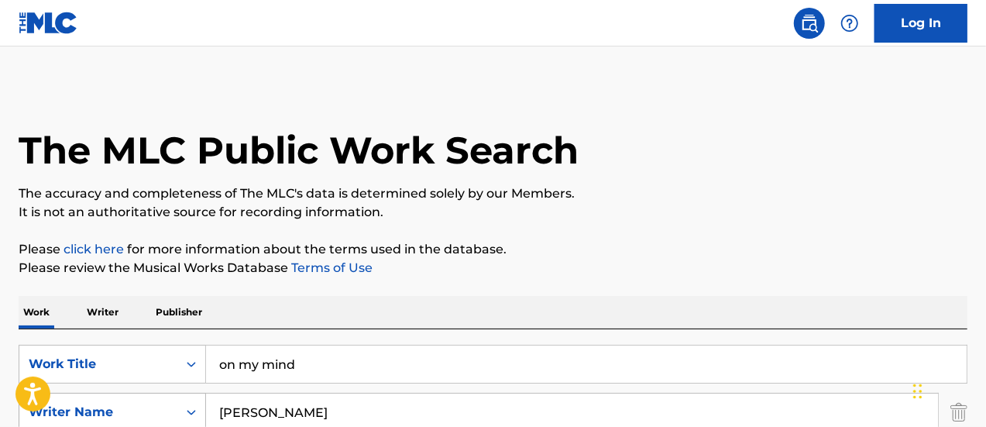
drag, startPoint x: 301, startPoint y: 404, endPoint x: 200, endPoint y: 403, distance: 101.5
click at [200, 403] on div "SearchWithCriteria7a45fcc7-f821-4182-916f-46016dcb2502 Writer Name [PERSON_NAME…" at bounding box center [493, 412] width 949 height 39
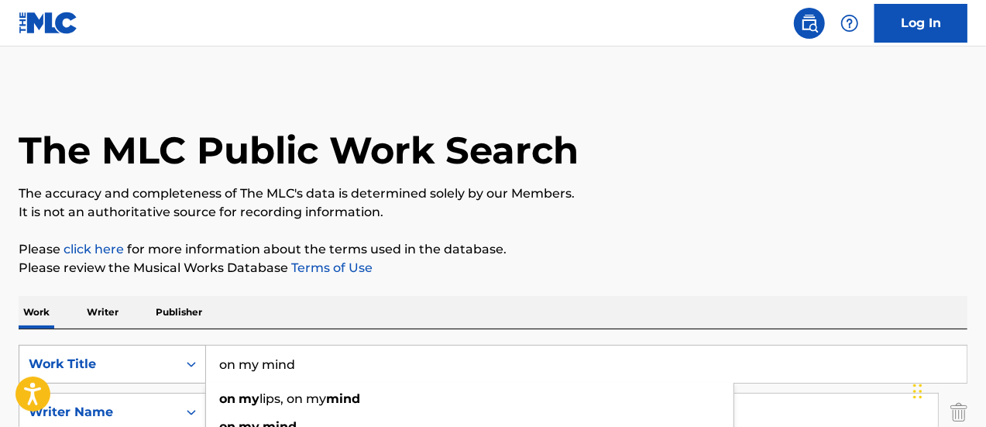
drag, startPoint x: 308, startPoint y: 365, endPoint x: 200, endPoint y: 358, distance: 108.7
drag, startPoint x: 200, startPoint y: 358, endPoint x: 333, endPoint y: 366, distance: 133.5
click at [333, 366] on input "on my mind" at bounding box center [586, 364] width 761 height 37
type input "o"
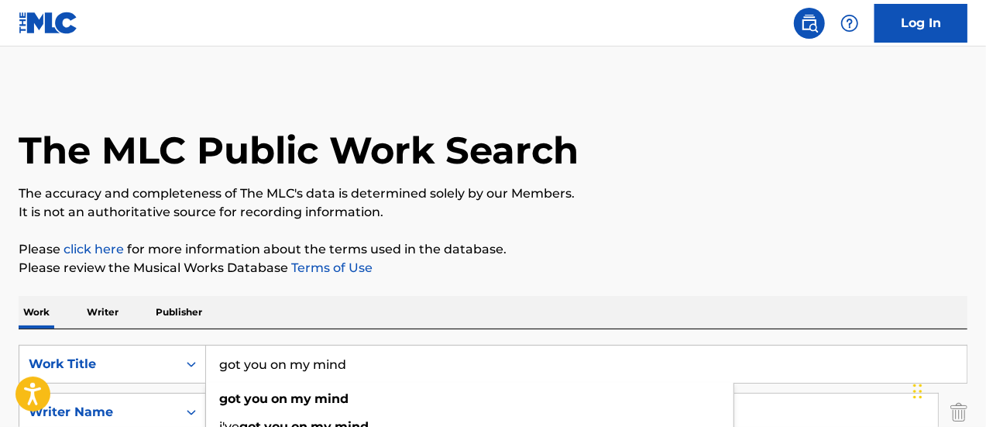
scroll to position [230, 0]
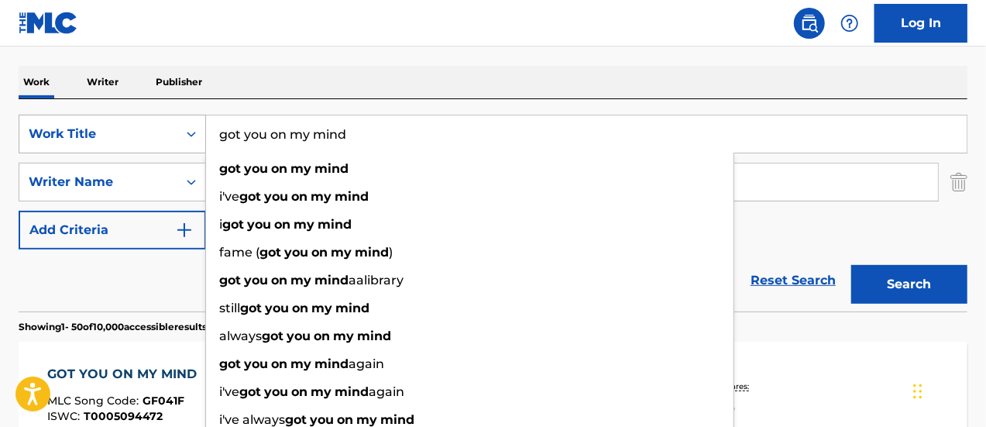
drag, startPoint x: 350, startPoint y: 132, endPoint x: 198, endPoint y: 136, distance: 152.6
click at [198, 136] on div "SearchWithCriteria96268403-d8b0-488a-b1d2-b9193a04c39a Work Title got you on my…" at bounding box center [493, 134] width 949 height 39
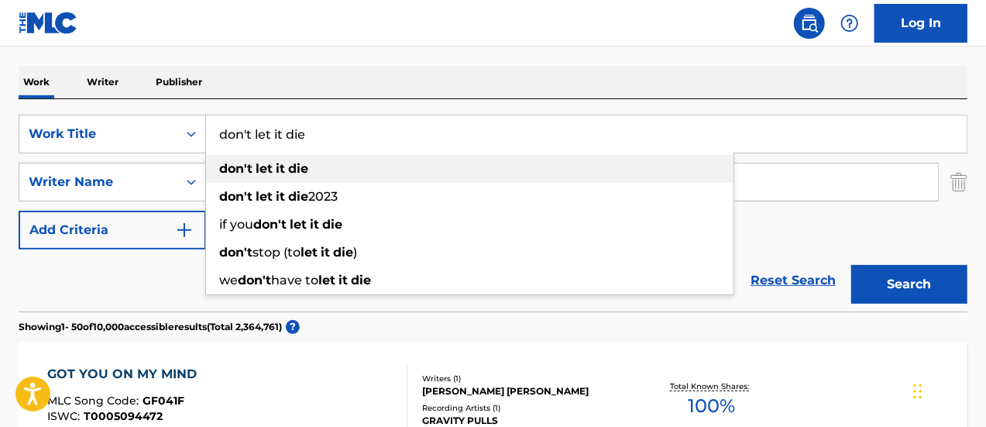
type input "don't let it die"
click at [254, 172] on span "Search Form" at bounding box center [254, 168] width 3 height 15
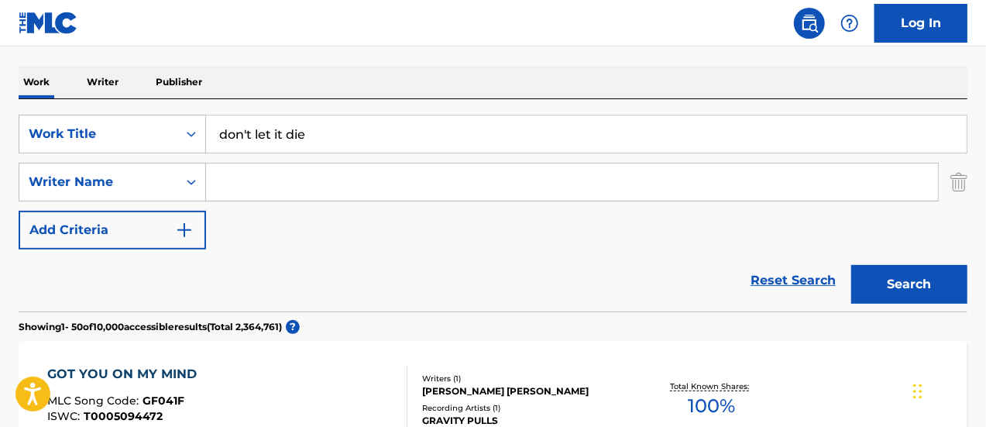
click at [254, 184] on input "Search Form" at bounding box center [572, 181] width 732 height 37
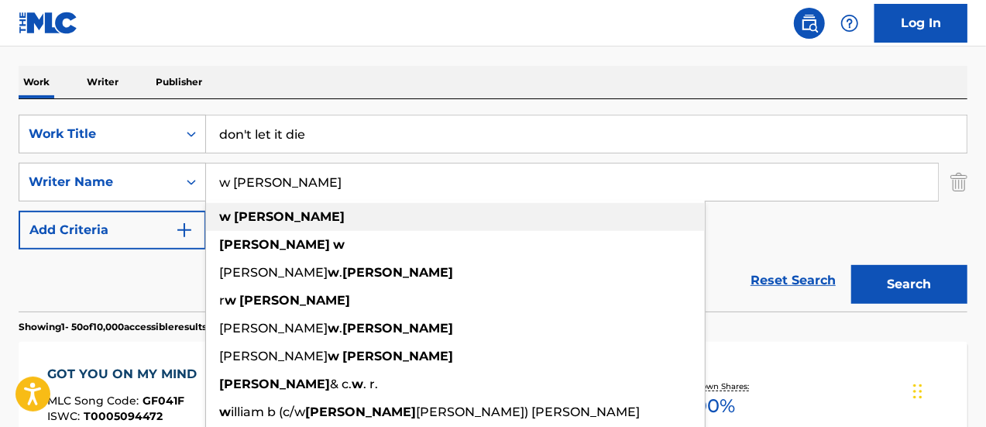
type input "w [PERSON_NAME]"
click at [257, 211] on strong "[PERSON_NAME]" at bounding box center [289, 216] width 111 height 15
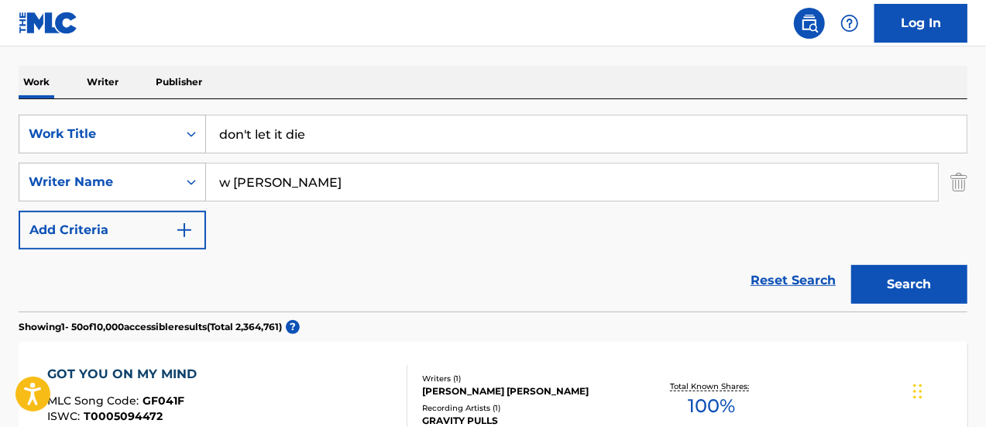
click at [920, 283] on button "Search" at bounding box center [909, 284] width 116 height 39
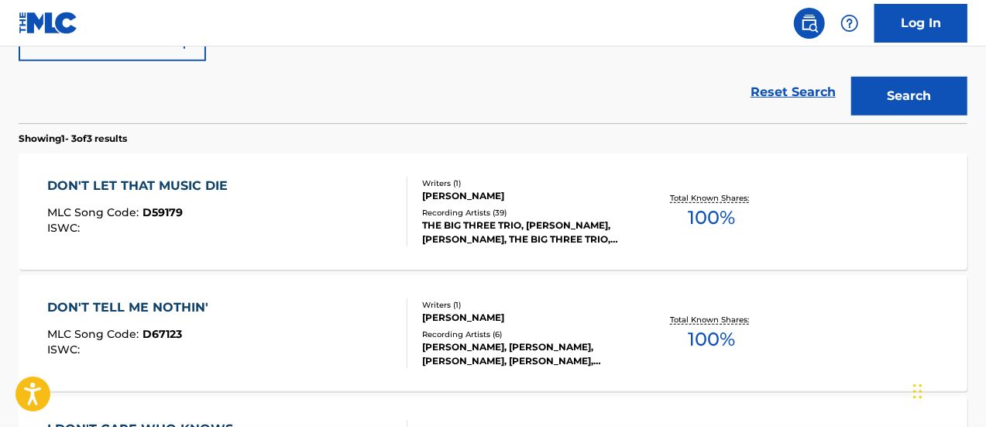
scroll to position [421, 0]
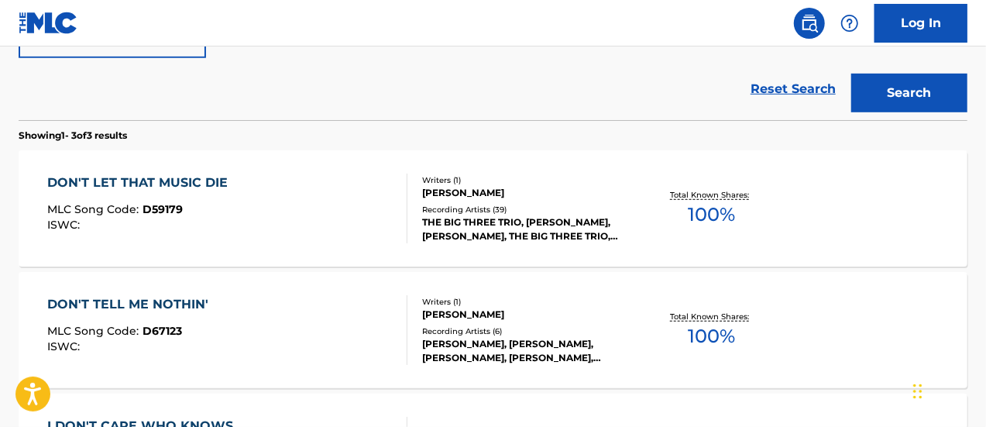
click at [198, 183] on div "DON'T LET THAT MUSIC DIE" at bounding box center [141, 183] width 188 height 19
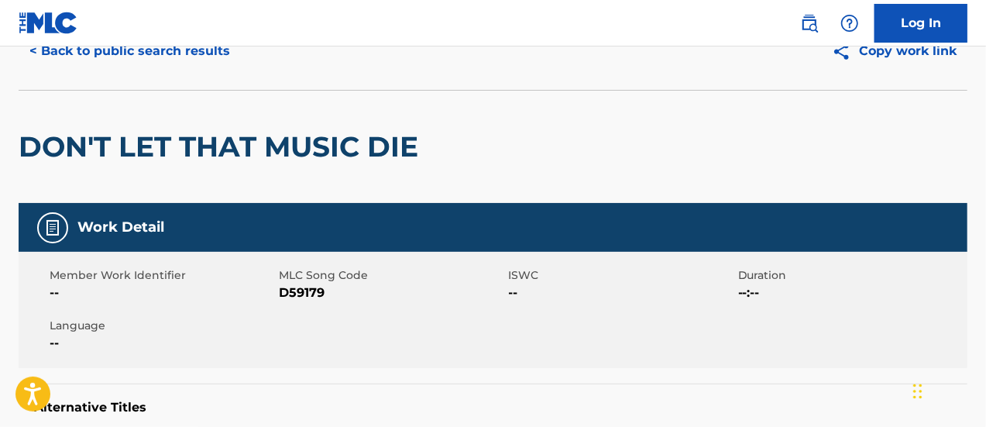
scroll to position [33, 0]
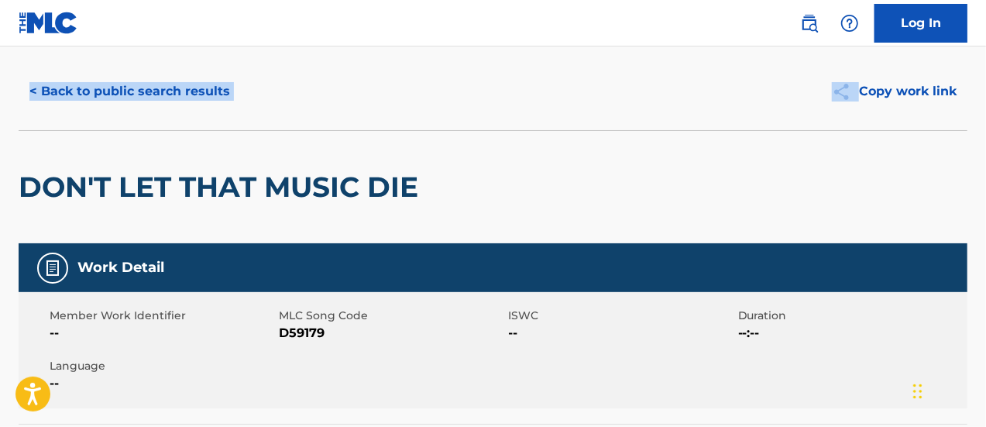
drag, startPoint x: 985, startPoint y: 24, endPoint x: 991, endPoint y: 72, distance: 48.3
click at [985, 72] on html "Accessibility Screen-Reader Guide, Feedback, and Issue Reporting | New window C…" at bounding box center [493, 180] width 986 height 427
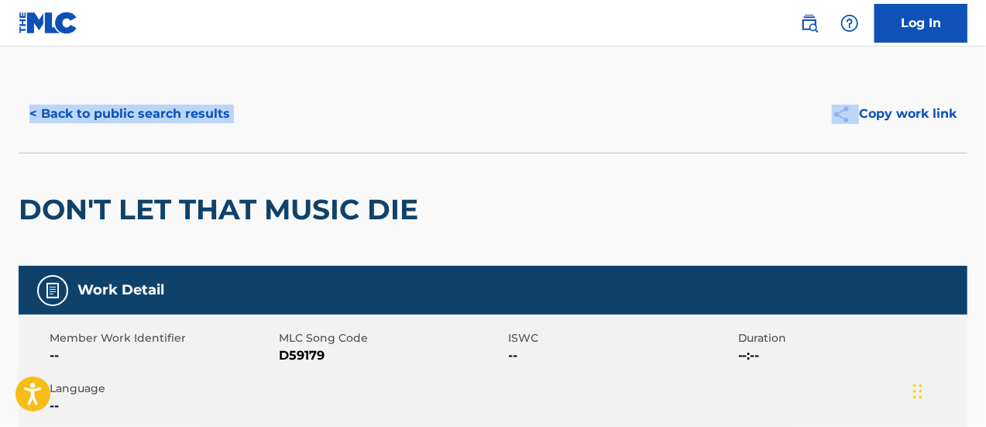
scroll to position [0, 0]
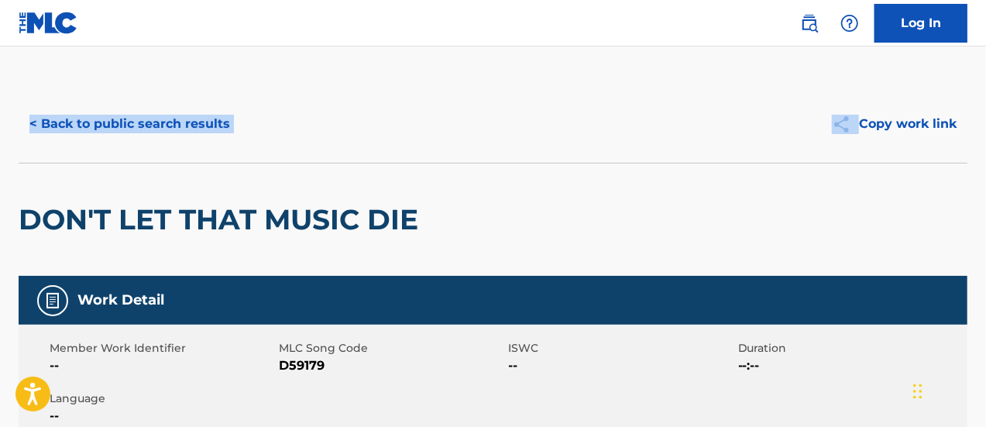
click at [167, 123] on button "< Back to public search results" at bounding box center [130, 124] width 222 height 39
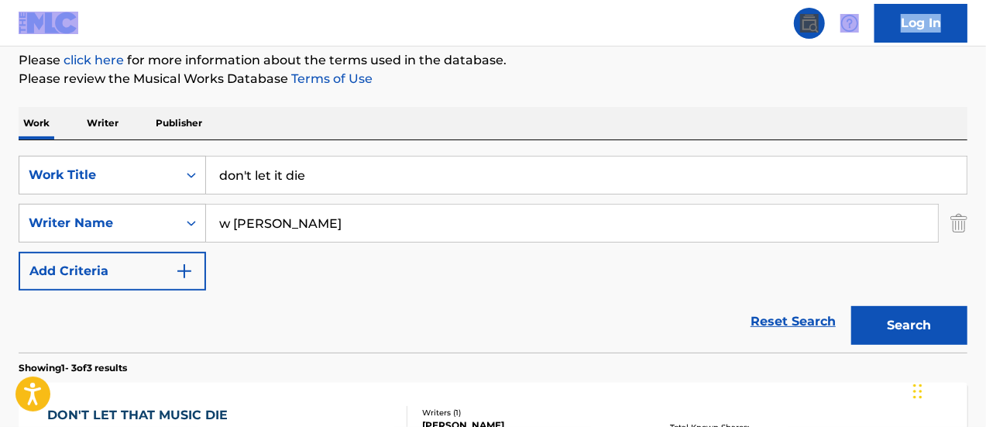
scroll to position [184, 0]
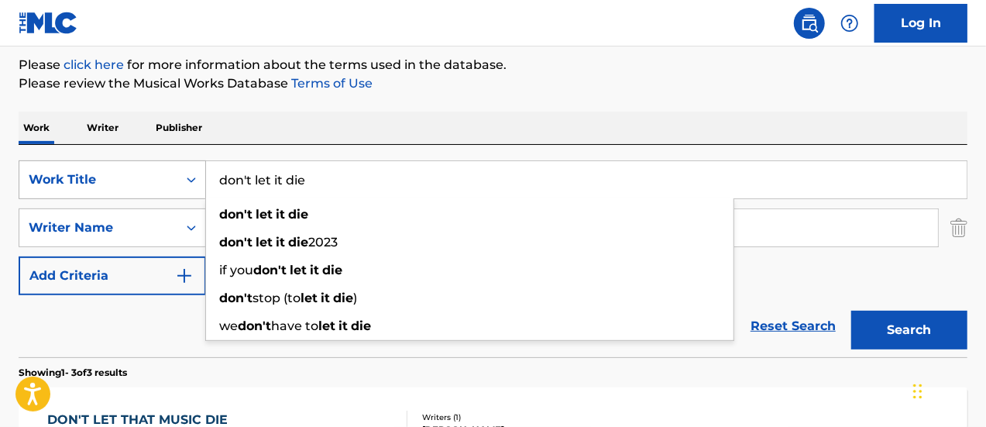
drag, startPoint x: 329, startPoint y: 184, endPoint x: 150, endPoint y: 178, distance: 179.0
click at [150, 178] on div "SearchWithCriteria96268403-d8b0-488a-b1d2-b9193a04c39a Work Title don't let it …" at bounding box center [493, 179] width 949 height 39
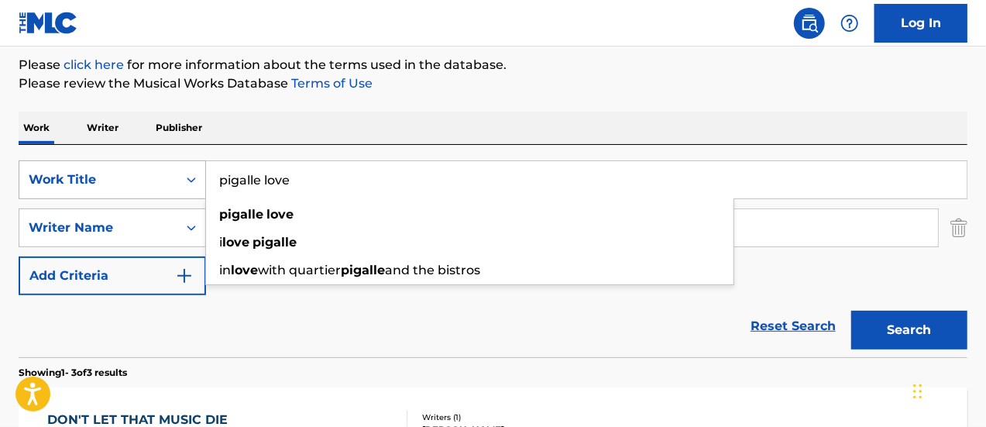
type input "pigalle love"
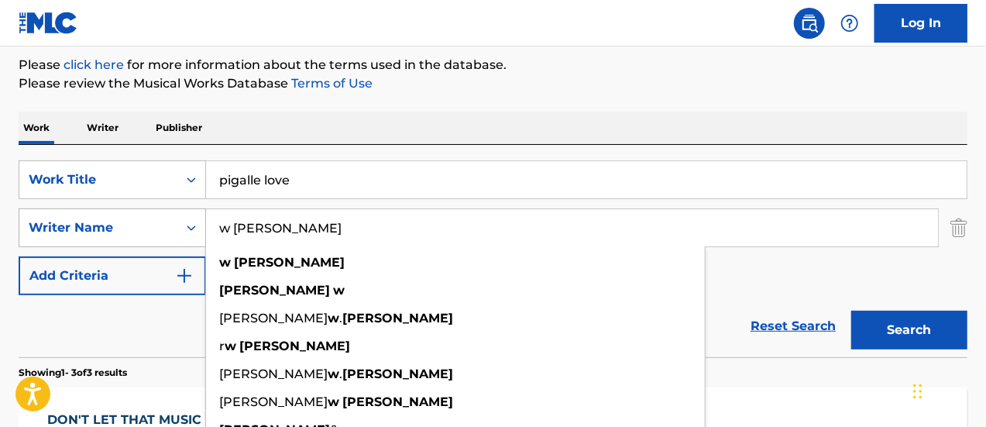
drag, startPoint x: 290, startPoint y: 226, endPoint x: 191, endPoint y: 218, distance: 99.5
click at [191, 218] on div "SearchWithCriteria7a45fcc7-f821-4182-916f-46016dcb2502 Writer Name [PERSON_NAME…" at bounding box center [493, 227] width 949 height 39
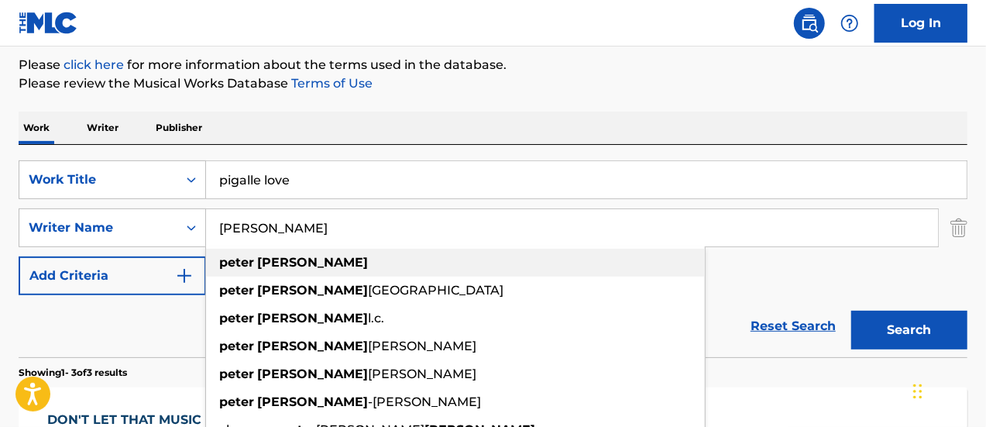
type input "[PERSON_NAME]"
click at [442, 263] on div "[PERSON_NAME]" at bounding box center [455, 263] width 499 height 28
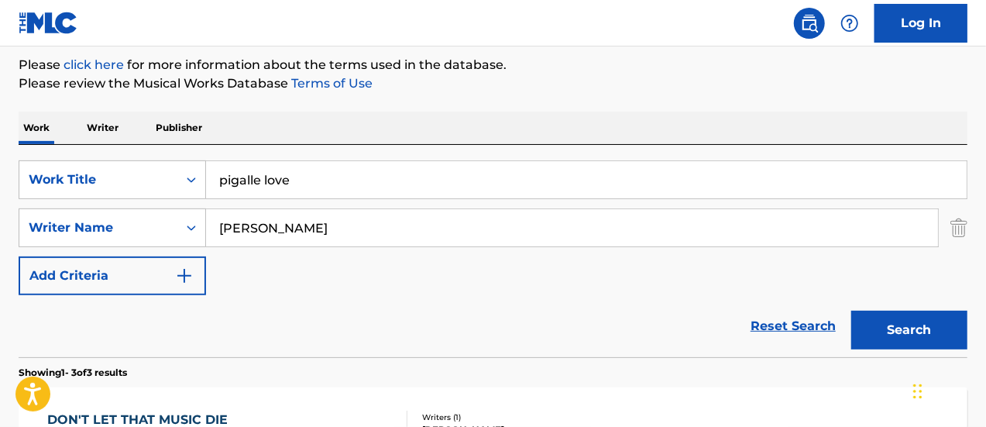
click at [896, 320] on button "Search" at bounding box center [909, 330] width 116 height 39
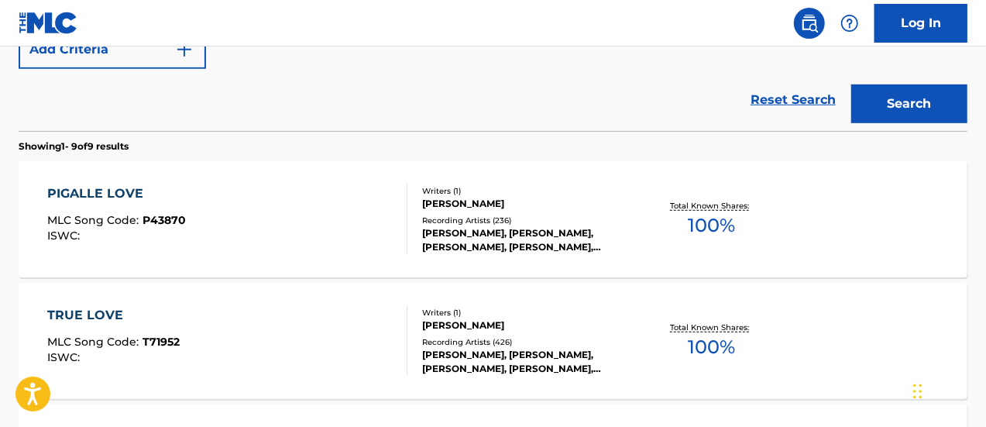
scroll to position [424, 0]
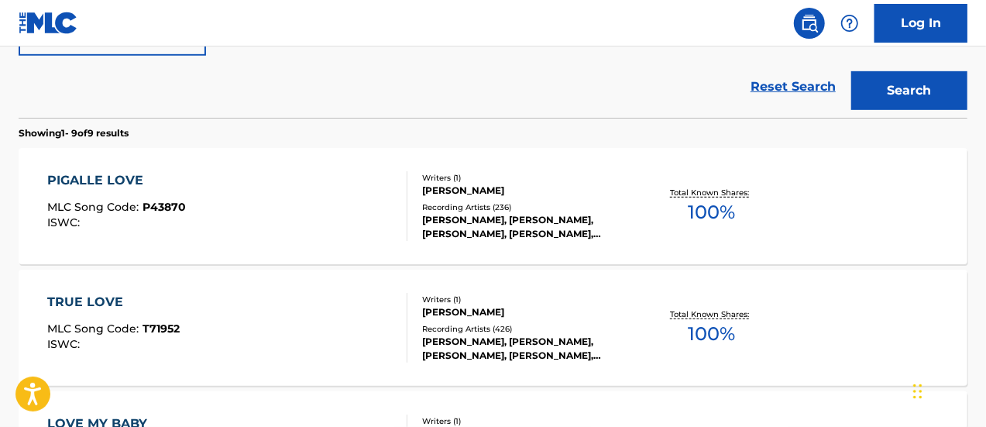
click at [83, 173] on div "PIGALLE LOVE" at bounding box center [116, 180] width 139 height 19
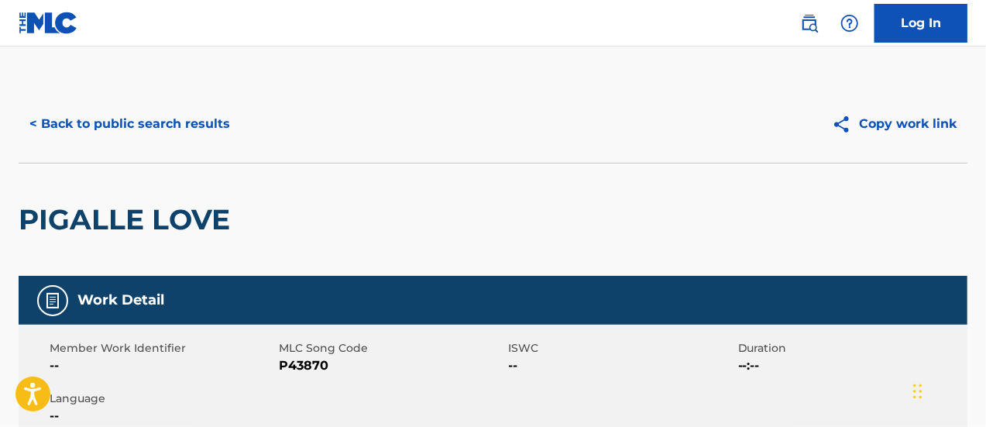
click at [174, 132] on button "< Back to public search results" at bounding box center [130, 124] width 222 height 39
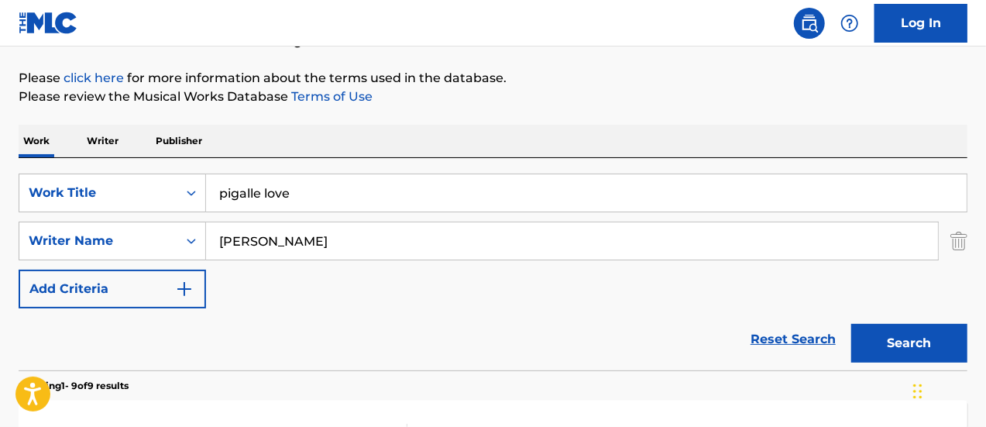
scroll to position [147, 0]
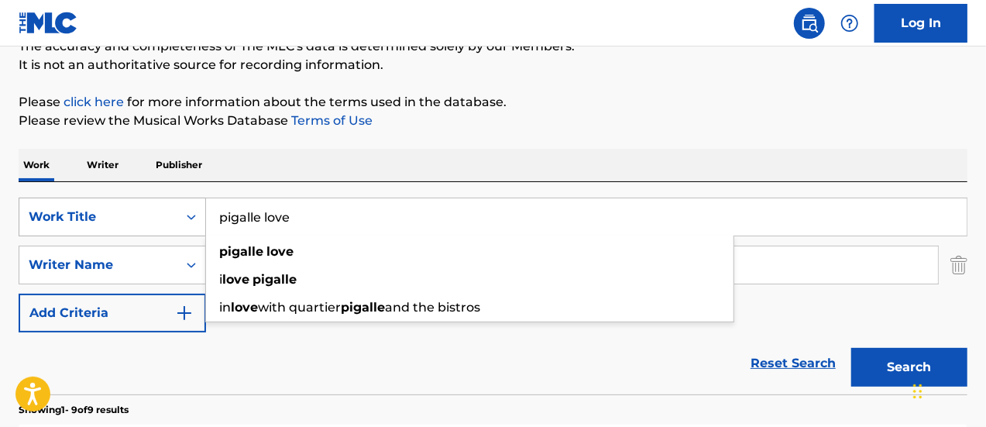
drag, startPoint x: 298, startPoint y: 211, endPoint x: 156, endPoint y: 211, distance: 141.8
click at [156, 211] on div "SearchWithCriteria96268403-d8b0-488a-b1d2-b9193a04c39a Work Title pigalle love …" at bounding box center [493, 217] width 949 height 39
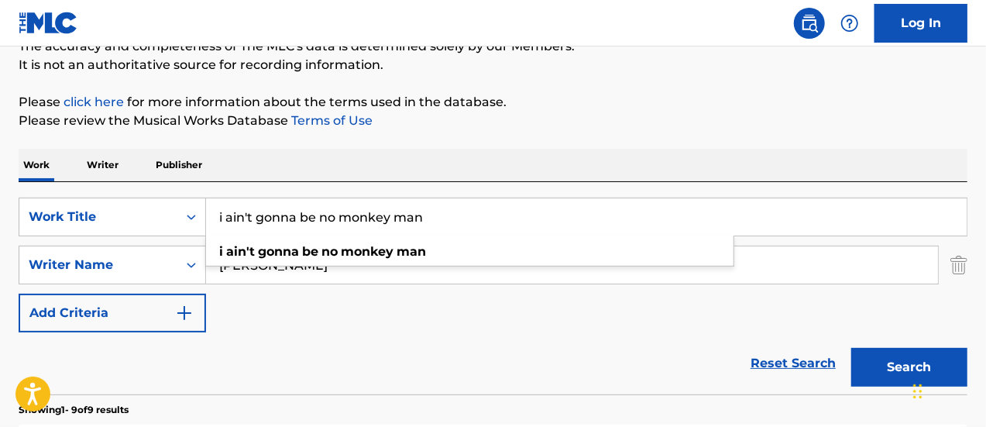
type input "i ain't gonna be no monkey man"
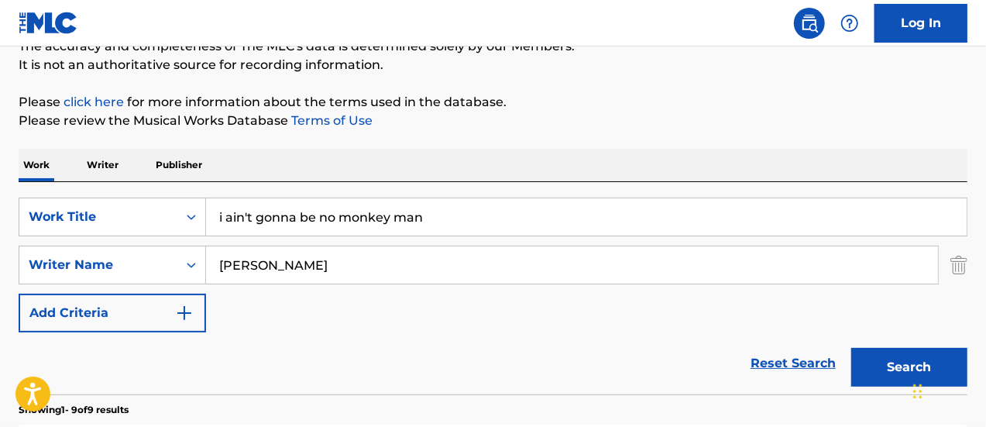
click at [279, 301] on div "SearchWithCriteria96268403-d8b0-488a-b1d2-b9193a04c39a Work Title i ain't gonna…" at bounding box center [493, 265] width 949 height 135
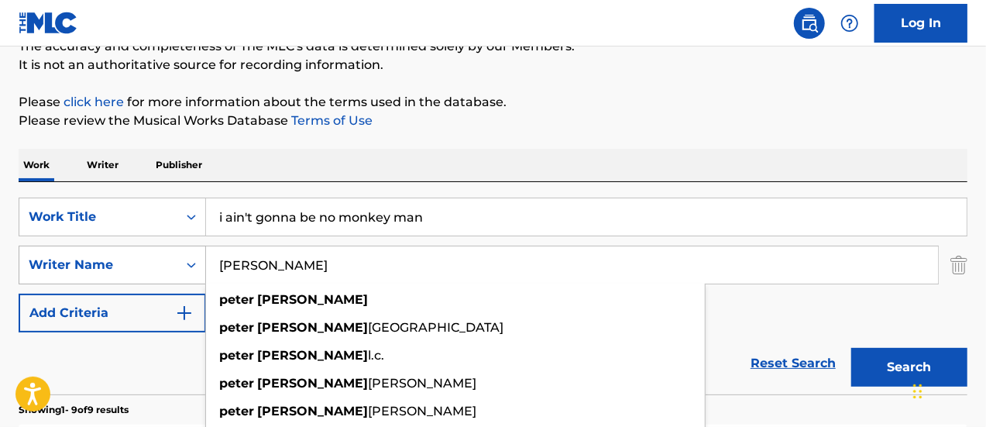
drag, startPoint x: 316, startPoint y: 268, endPoint x: 180, endPoint y: 268, distance: 136.3
click at [180, 268] on div "SearchWithCriteria7a45fcc7-f821-4182-916f-46016dcb2502 Writer Name [PERSON_NAME…" at bounding box center [493, 265] width 949 height 39
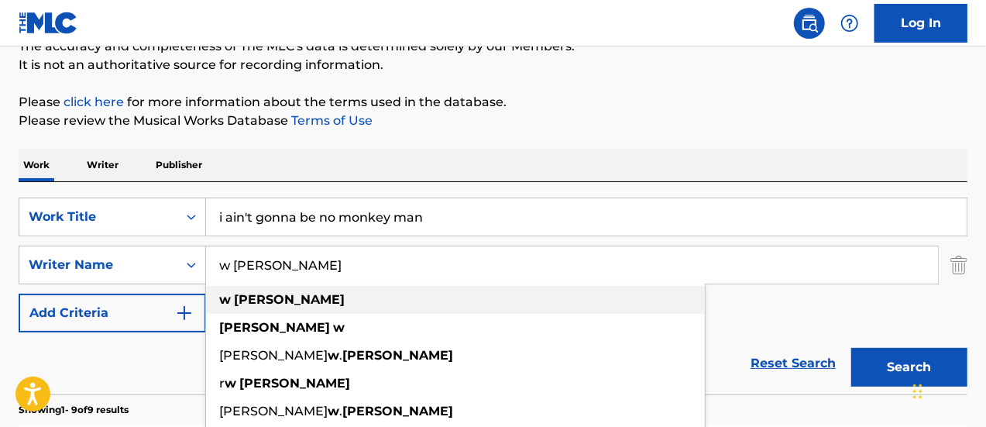
click at [260, 298] on strong "[PERSON_NAME]" at bounding box center [289, 299] width 111 height 15
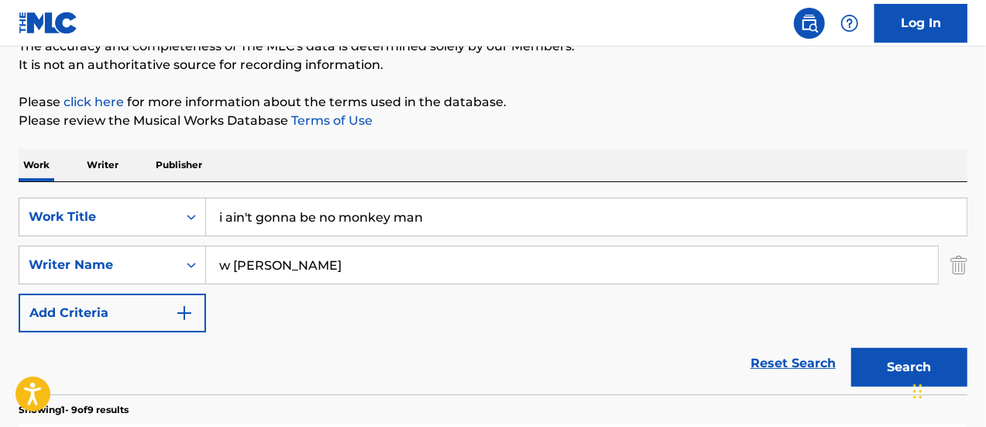
click at [889, 371] on button "Search" at bounding box center [909, 367] width 116 height 39
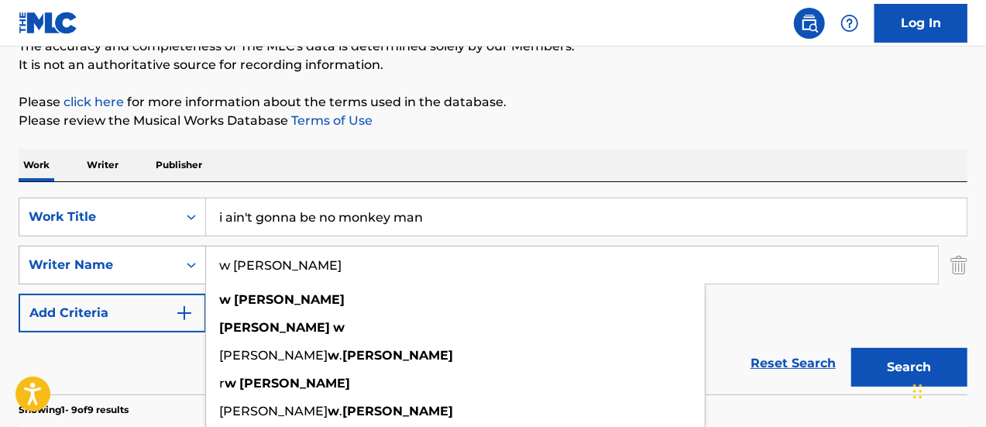
drag, startPoint x: 277, startPoint y: 268, endPoint x: 168, endPoint y: 257, distance: 109.8
click at [168, 257] on div "SearchWithCriteria7a45fcc7-f821-4182-916f-46016dcb2502 Writer Name [PERSON_NAME…" at bounding box center [493, 265] width 949 height 39
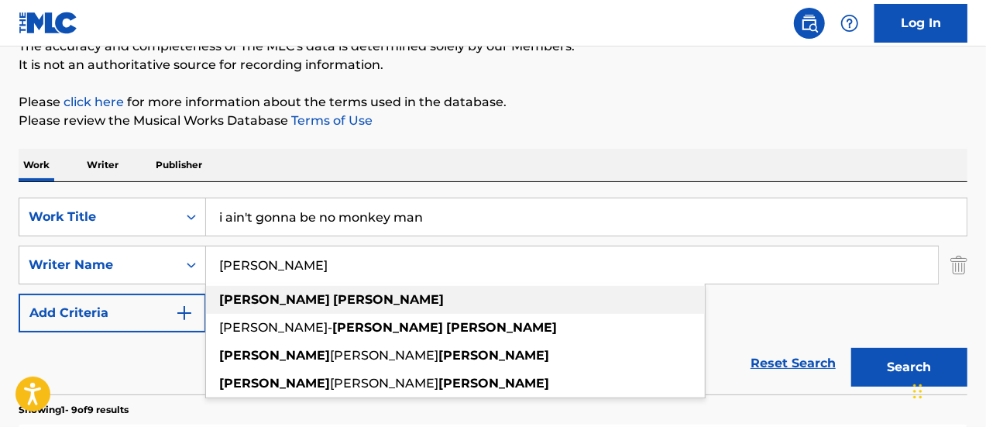
type input "[PERSON_NAME]"
click at [333, 298] on strong "[PERSON_NAME]" at bounding box center [388, 299] width 111 height 15
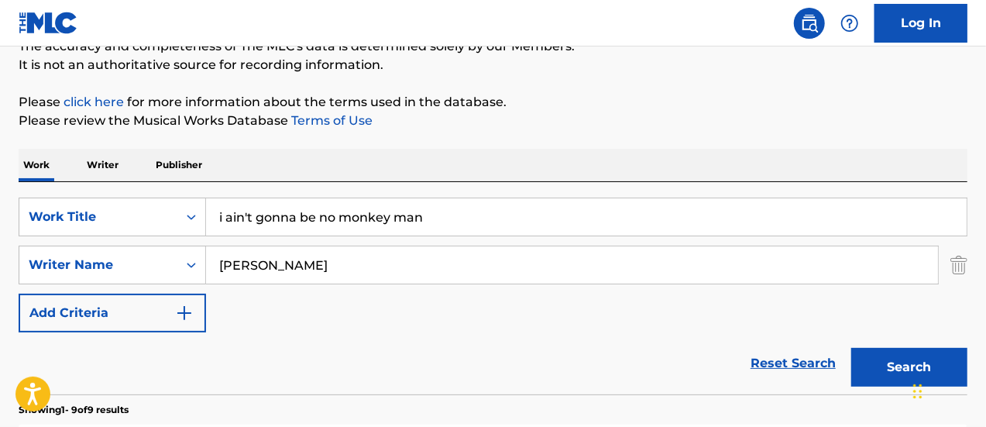
click at [904, 369] on button "Search" at bounding box center [909, 367] width 116 height 39
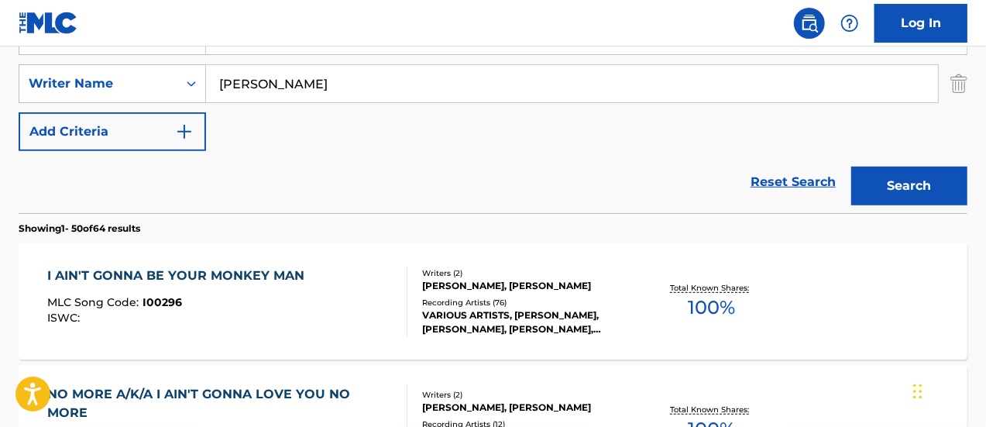
scroll to position [395, 0]
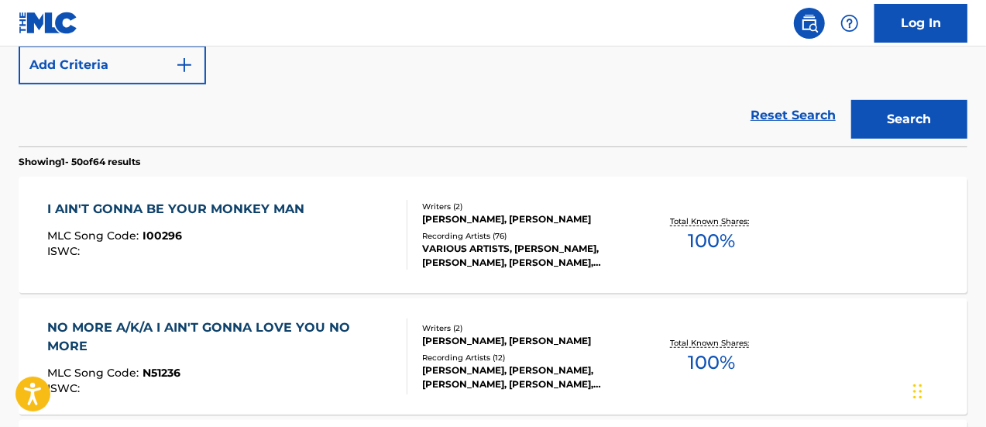
click at [198, 202] on div "I AIN'T GONNA BE YOUR MONKEY MAN" at bounding box center [179, 209] width 265 height 19
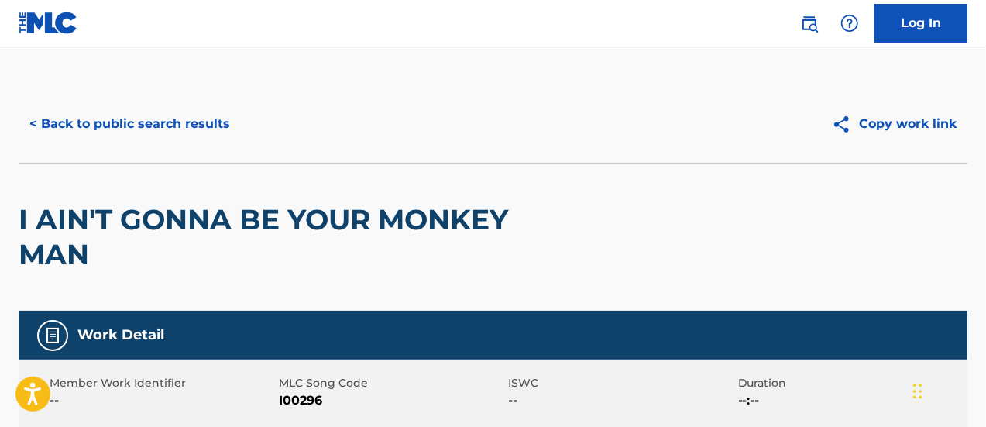
click at [135, 121] on button "< Back to public search results" at bounding box center [130, 124] width 222 height 39
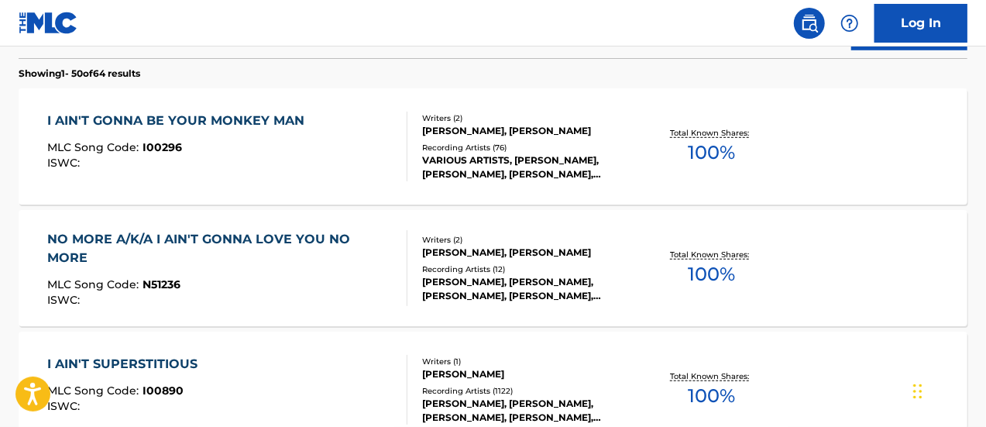
drag, startPoint x: 985, startPoint y: 50, endPoint x: 986, endPoint y: 39, distance: 10.9
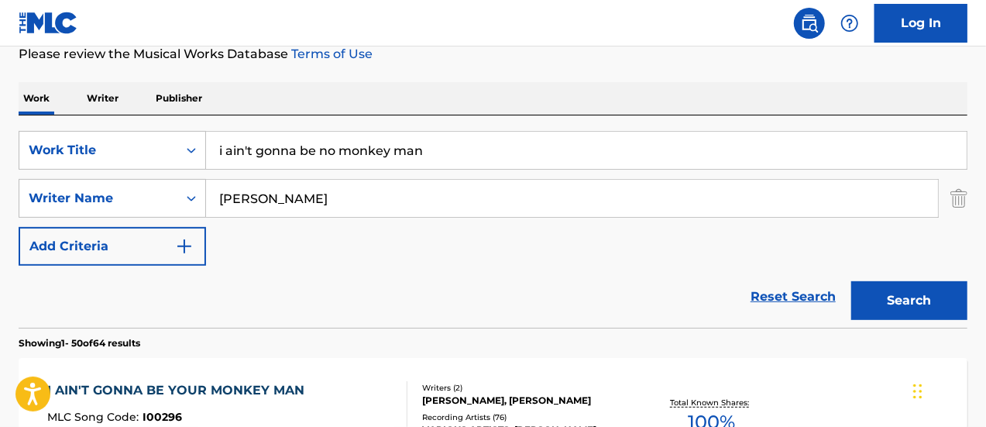
scroll to position [206, 0]
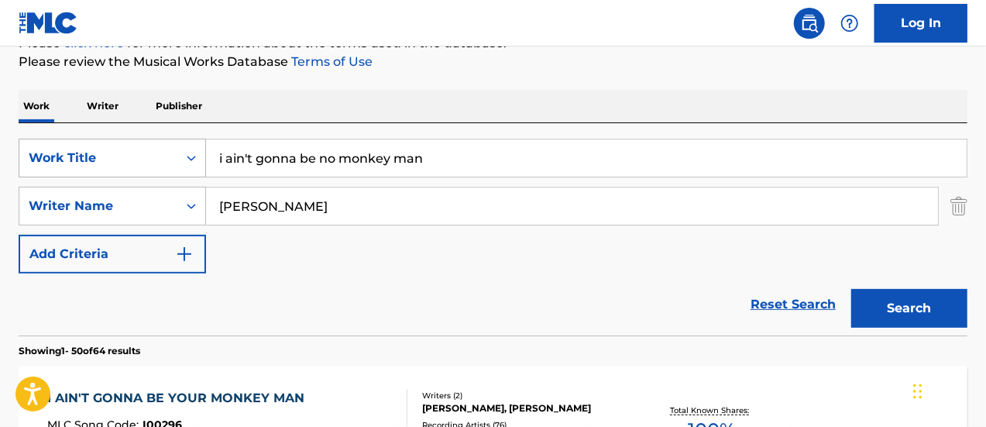
drag, startPoint x: 449, startPoint y: 158, endPoint x: 132, endPoint y: 167, distance: 317.0
click at [132, 167] on div "SearchWithCriteria96268403-d8b0-488a-b1d2-b9193a04c39a Work Title i ain't gonna…" at bounding box center [493, 158] width 949 height 39
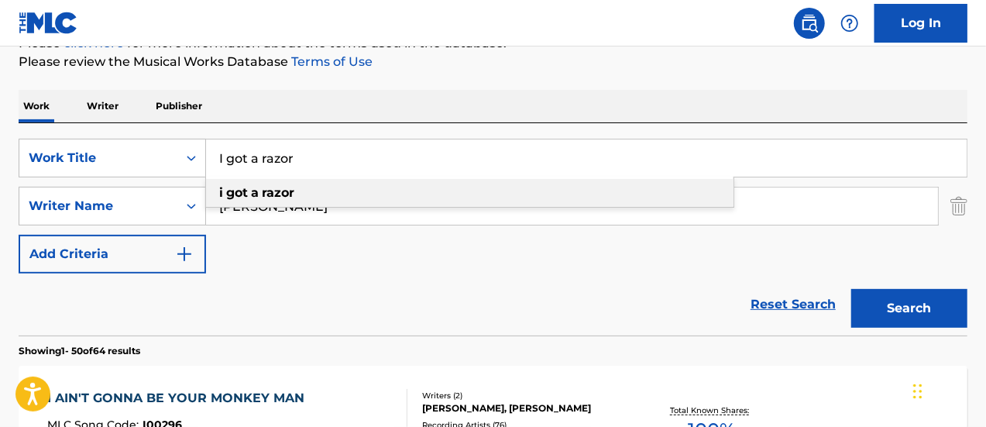
click at [273, 181] on div "i got a razor" at bounding box center [470, 193] width 528 height 28
type input "i got a razor"
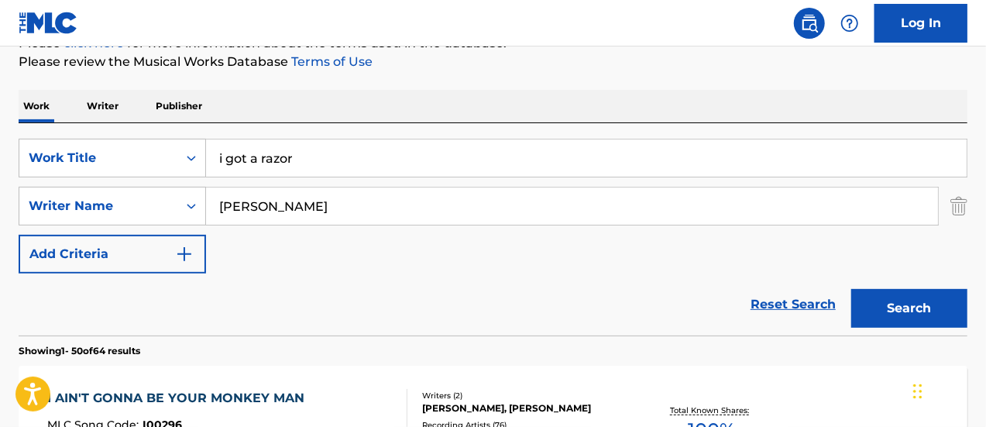
click at [902, 311] on button "Search" at bounding box center [909, 308] width 116 height 39
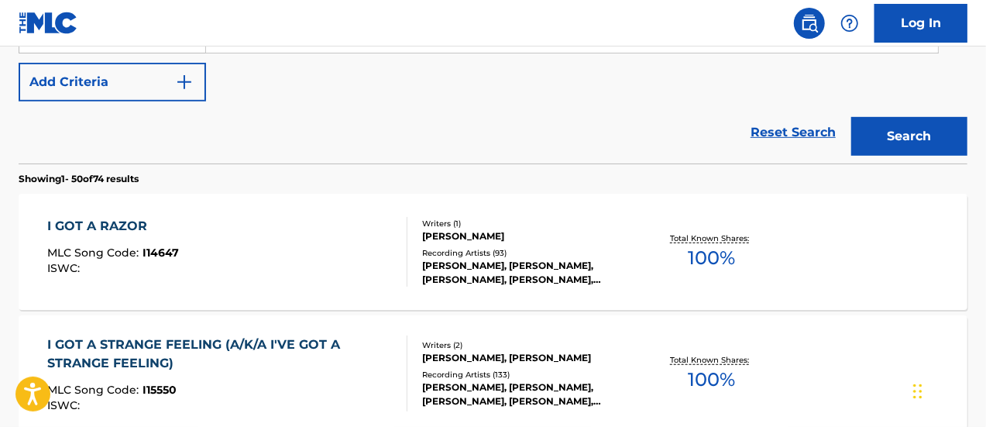
scroll to position [387, 0]
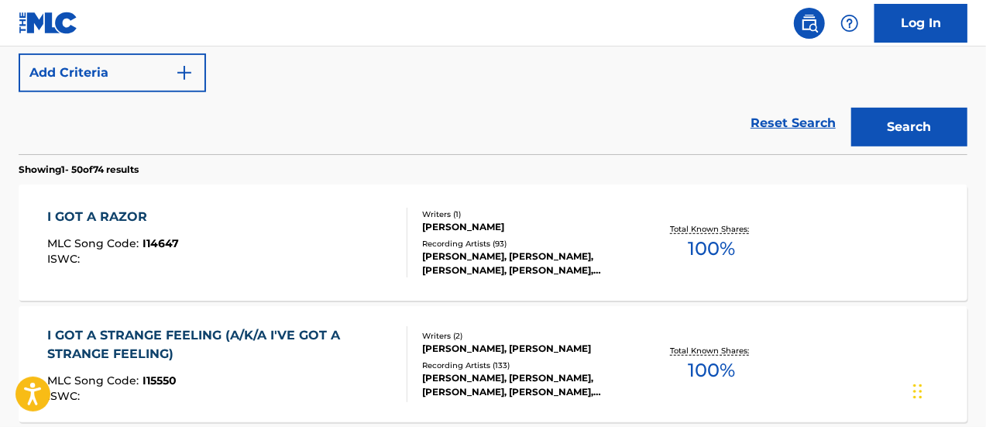
click at [112, 208] on div "I GOT A RAZOR" at bounding box center [113, 217] width 132 height 19
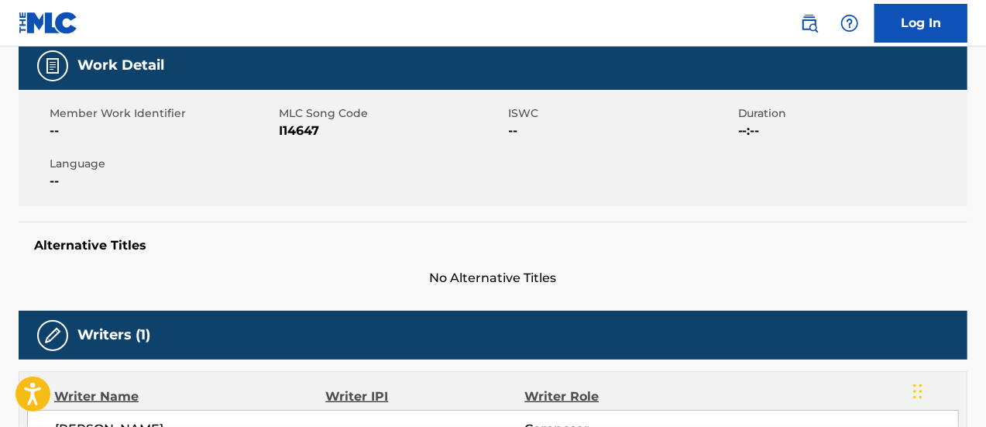
scroll to position [70, 0]
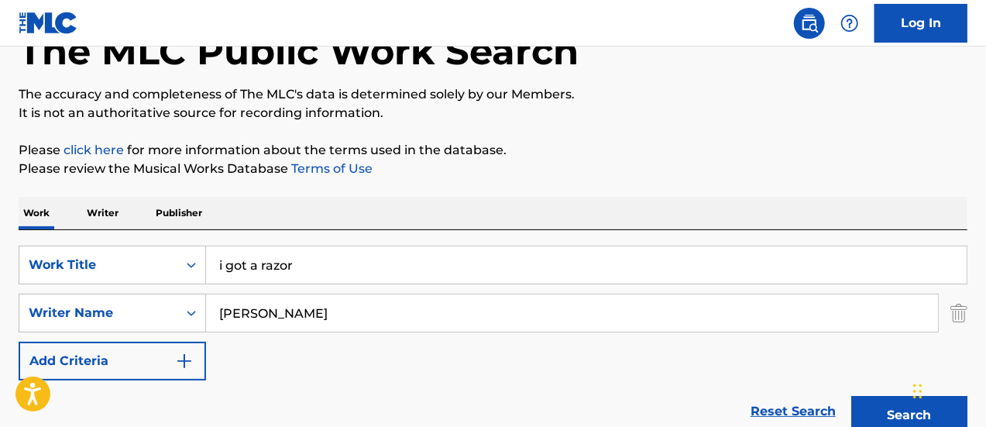
scroll to position [65, 0]
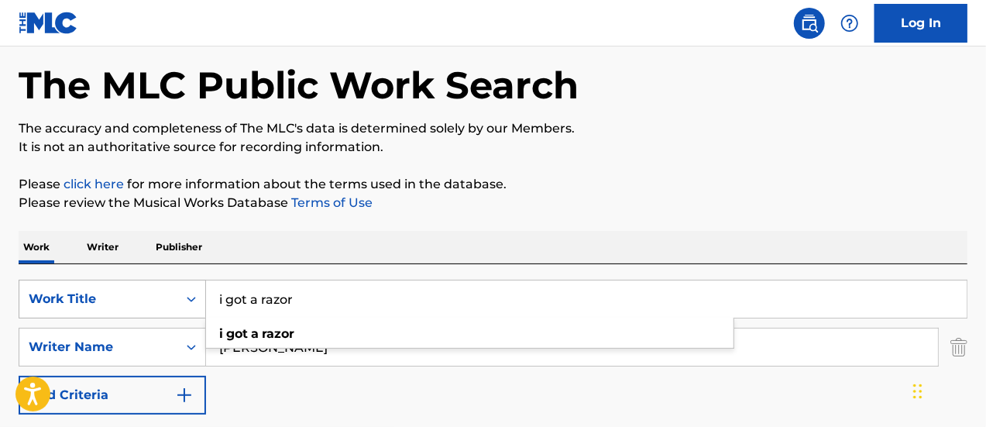
drag, startPoint x: 297, startPoint y: 307, endPoint x: 182, endPoint y: 294, distance: 115.4
click at [182, 294] on div "SearchWithCriteria96268403-d8b0-488a-b1d2-b9193a04c39a Work Title i got a razor…" at bounding box center [493, 299] width 949 height 39
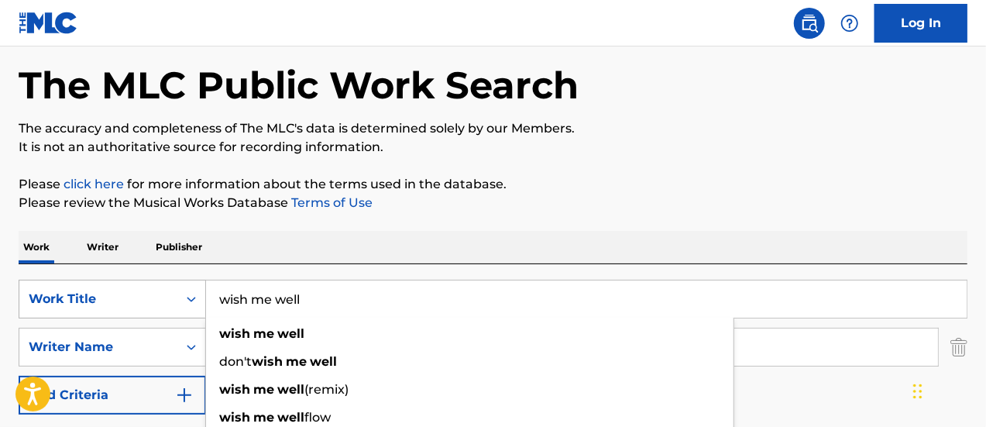
type input "wish me well"
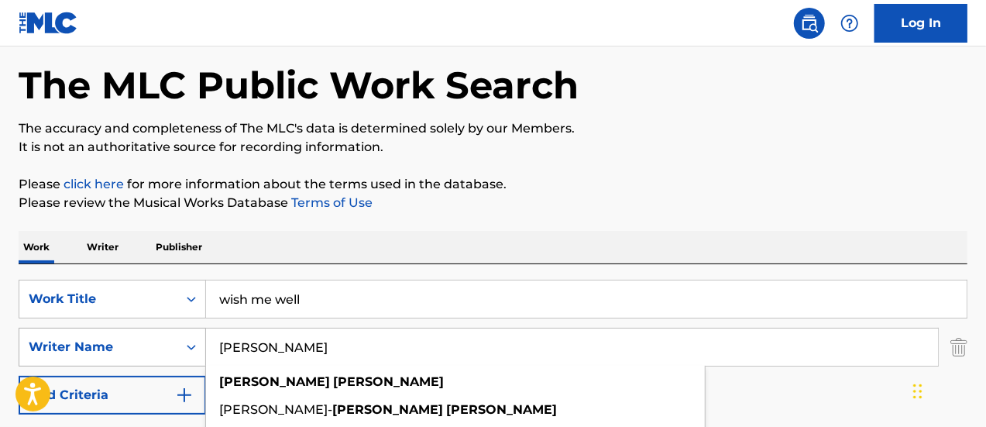
drag, startPoint x: 315, startPoint y: 352, endPoint x: 194, endPoint y: 346, distance: 121.8
click at [194, 346] on div "SearchWithCriteria7a45fcc7-f821-4182-916f-46016dcb2502 Writer Name [PERSON_NAME…" at bounding box center [493, 347] width 949 height 39
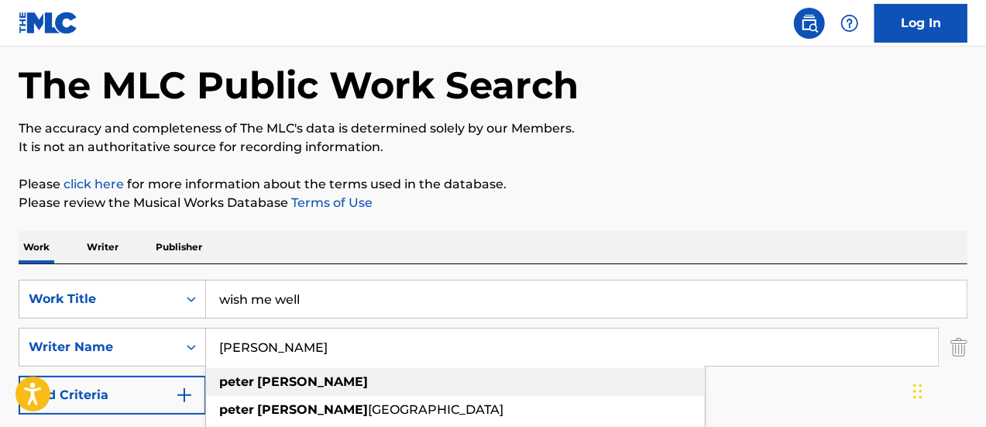
click at [269, 387] on strong "[PERSON_NAME]" at bounding box center [312, 381] width 111 height 15
type input "[PERSON_NAME]"
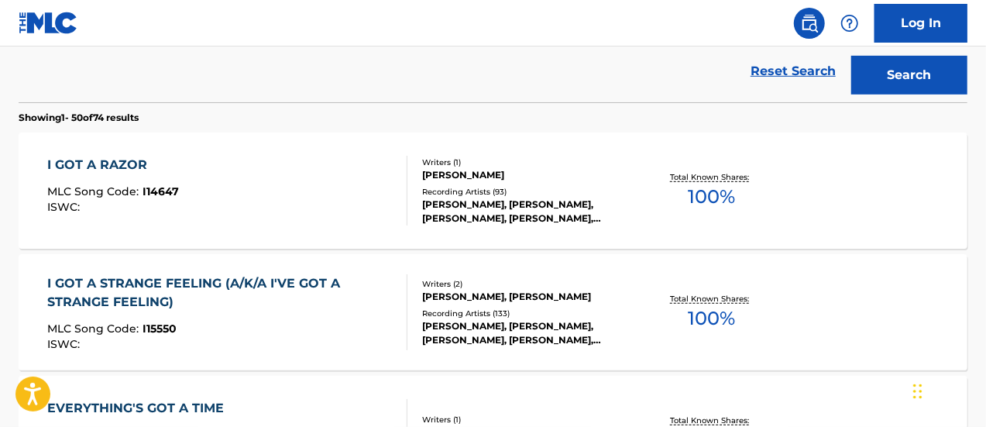
click at [908, 75] on button "Search" at bounding box center [909, 75] width 116 height 39
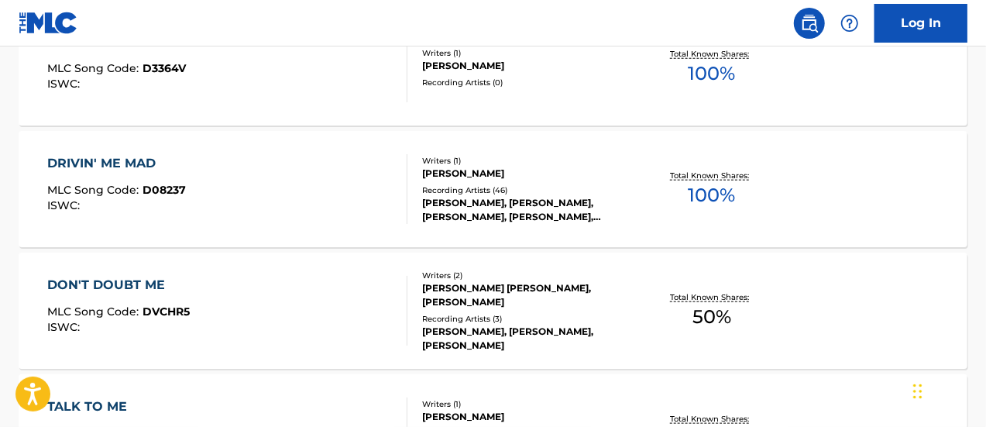
scroll to position [811, 0]
